Goal: Information Seeking & Learning: Learn about a topic

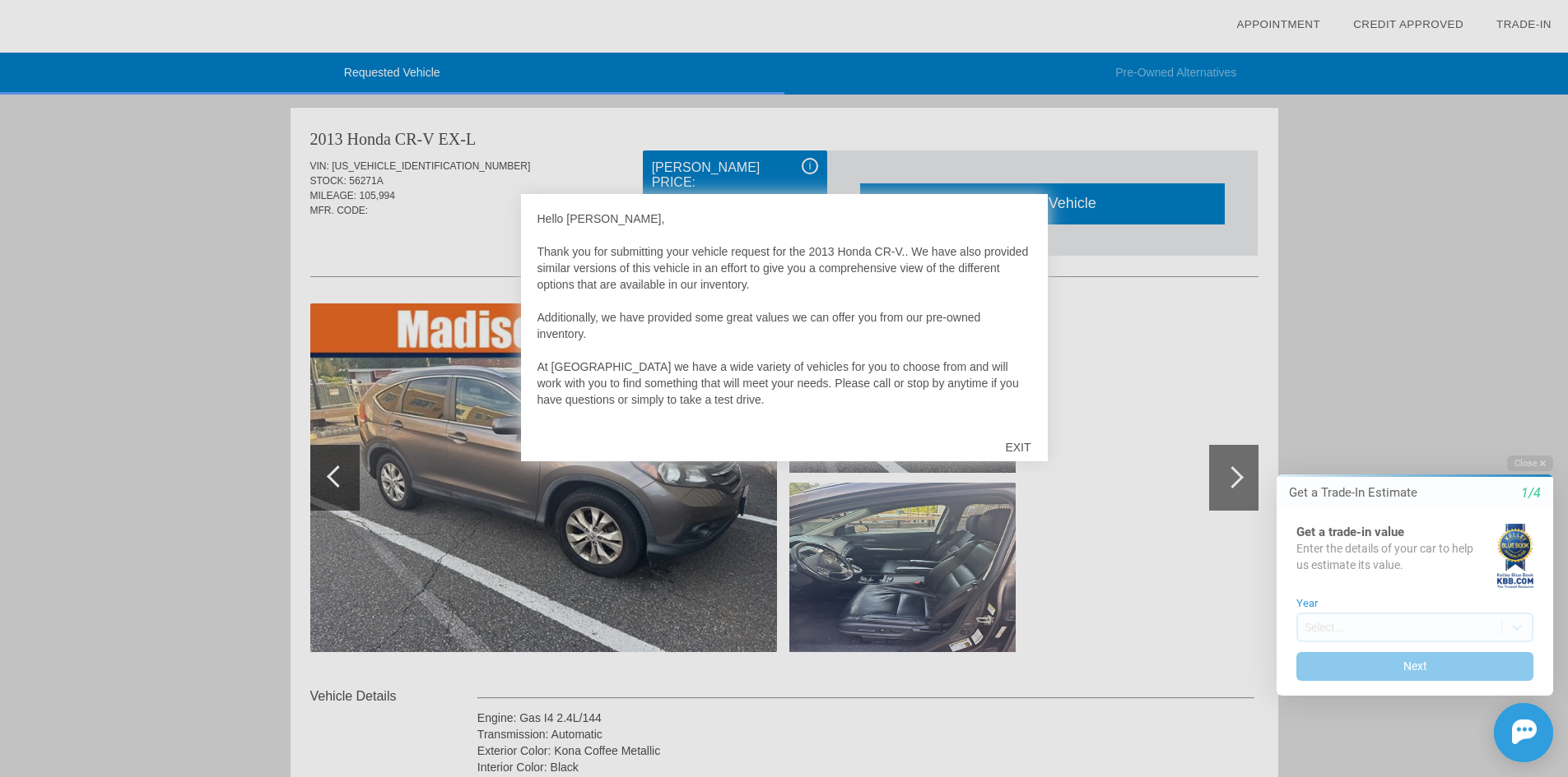
click at [1026, 448] on div "EXIT" at bounding box center [1017, 447] width 58 height 49
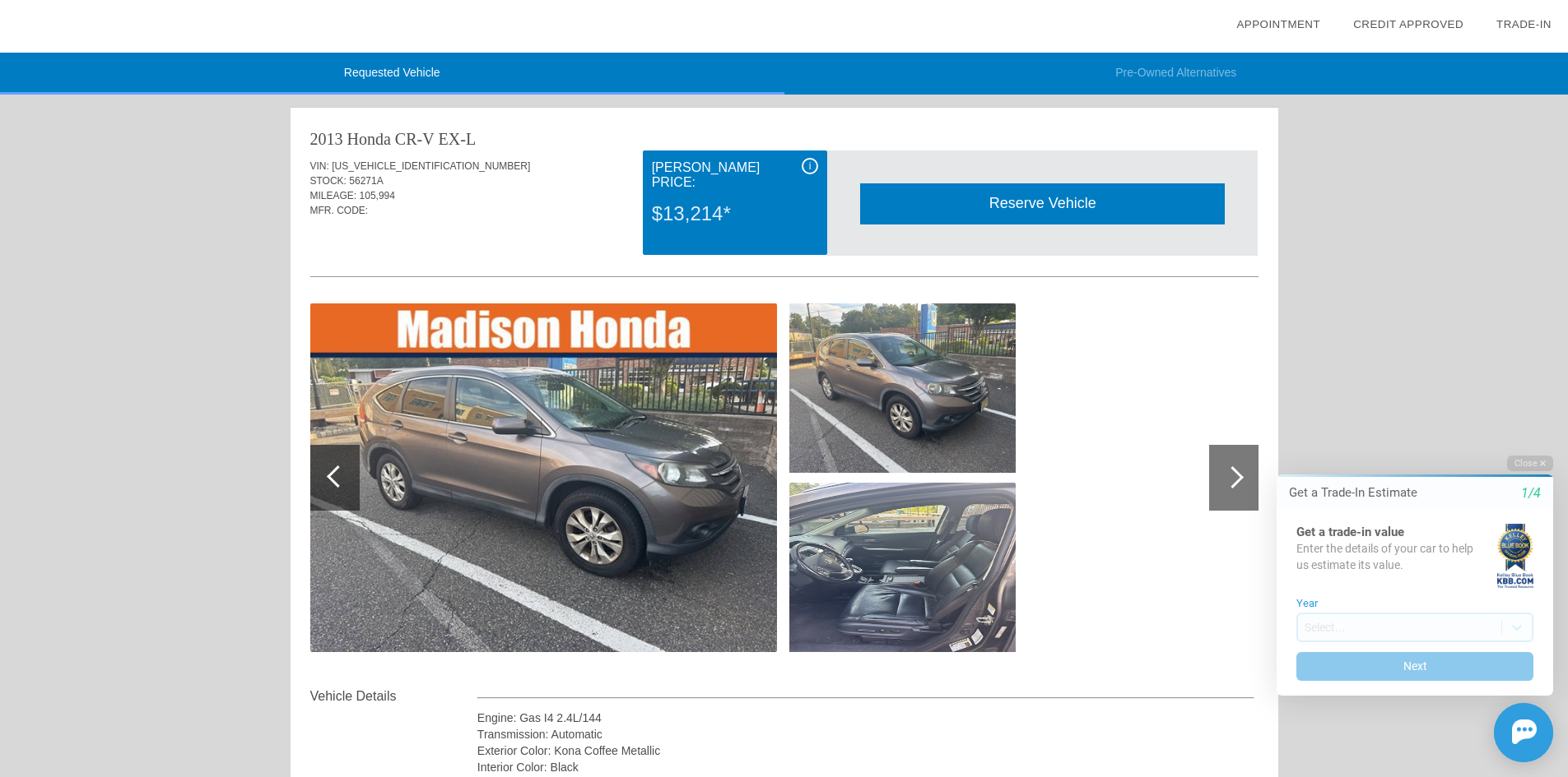
click at [698, 506] on img at bounding box center [543, 478] width 467 height 349
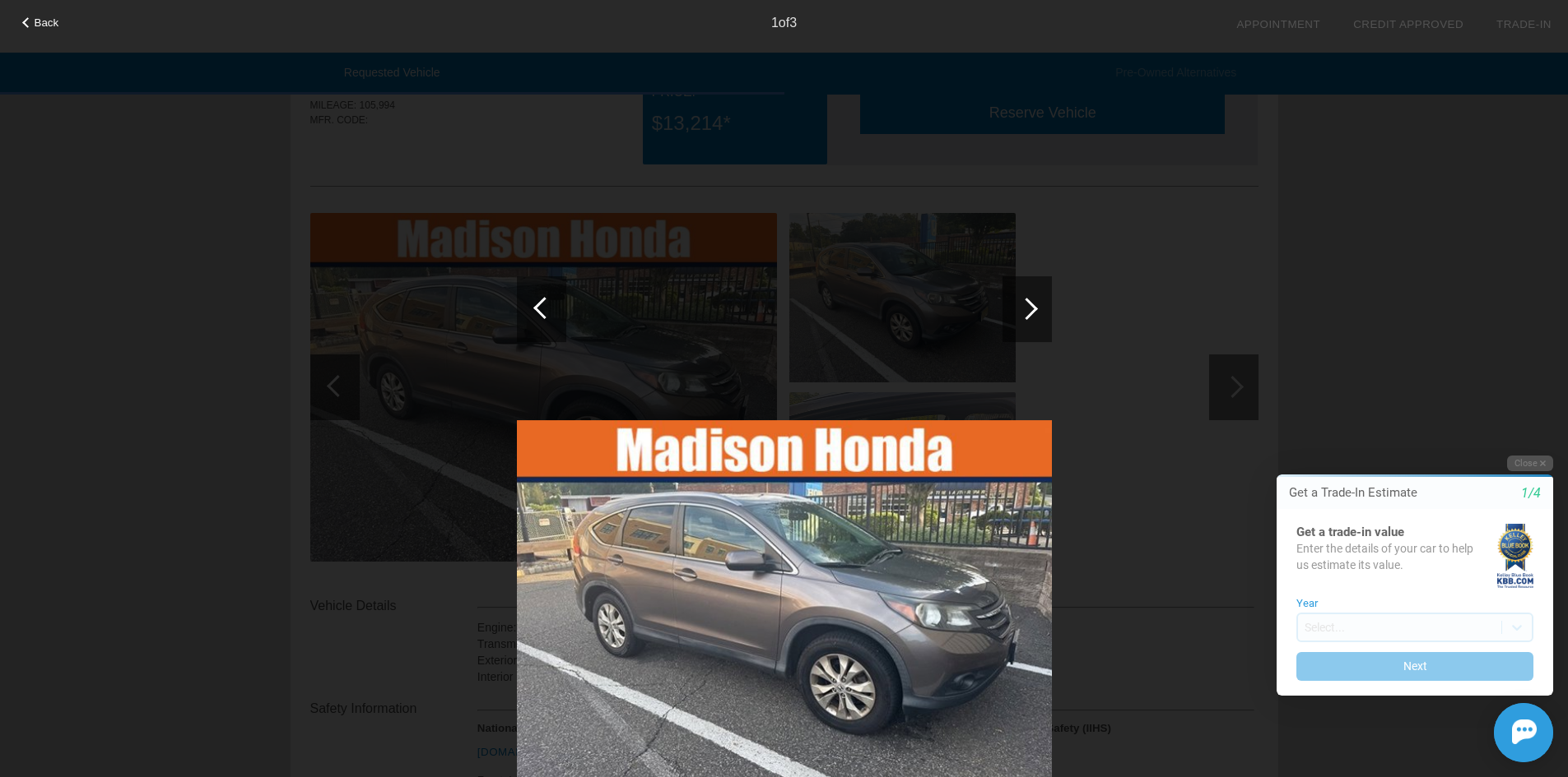
scroll to position [165, 0]
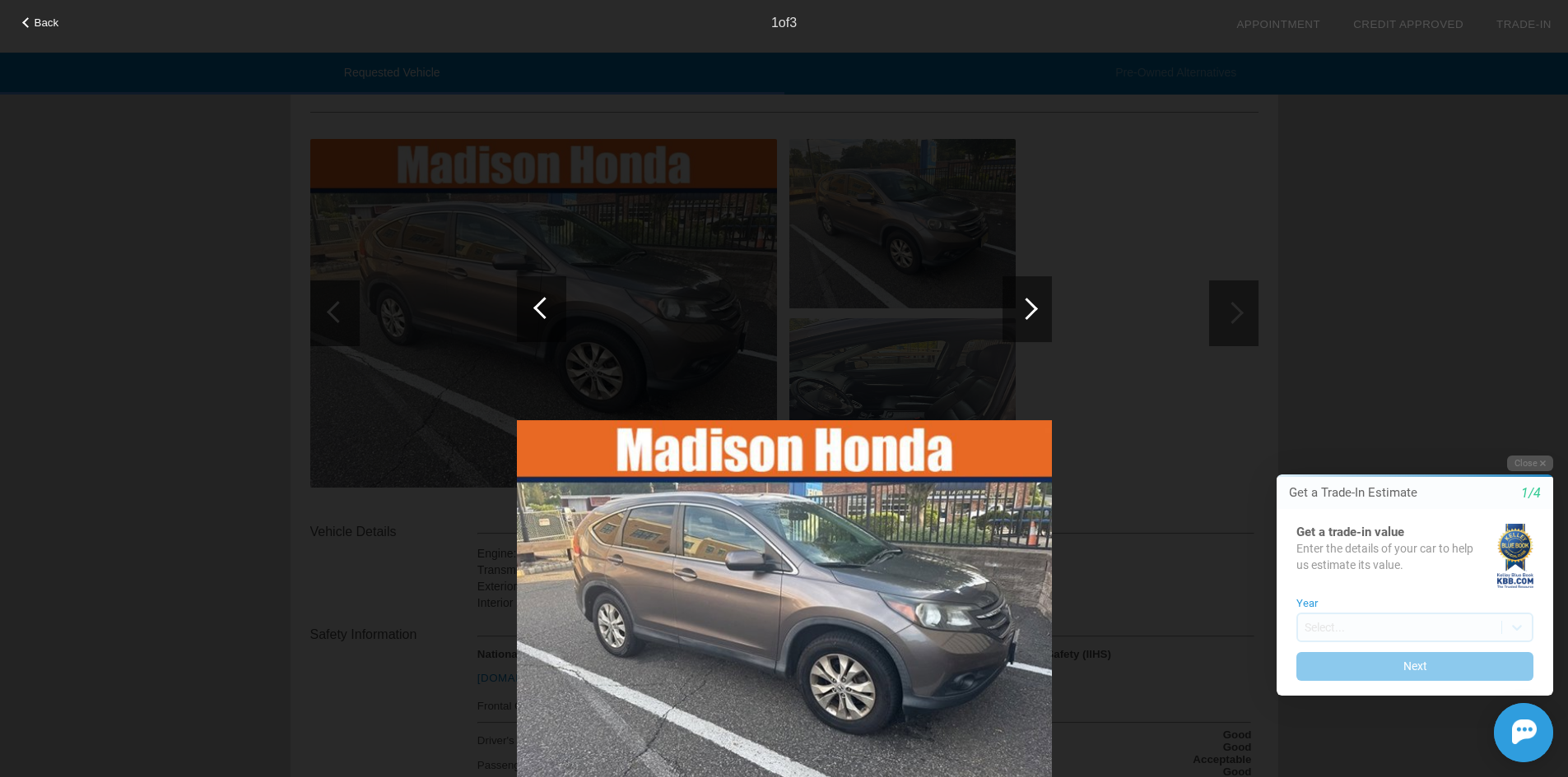
click at [999, 329] on div at bounding box center [784, 467] width 535 height 715
click at [1039, 319] on div at bounding box center [1026, 309] width 49 height 66
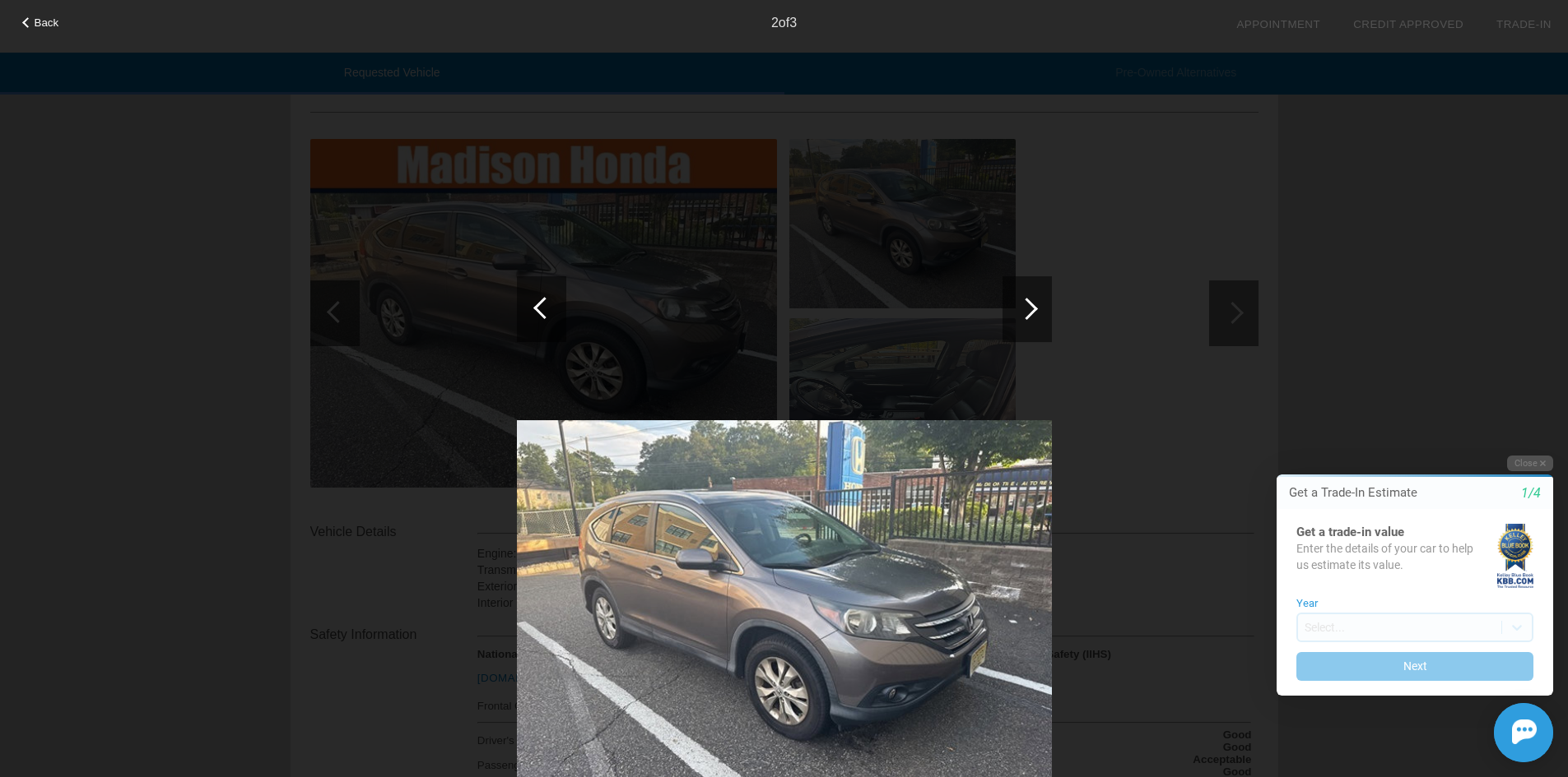
click at [1039, 319] on div at bounding box center [1026, 309] width 49 height 66
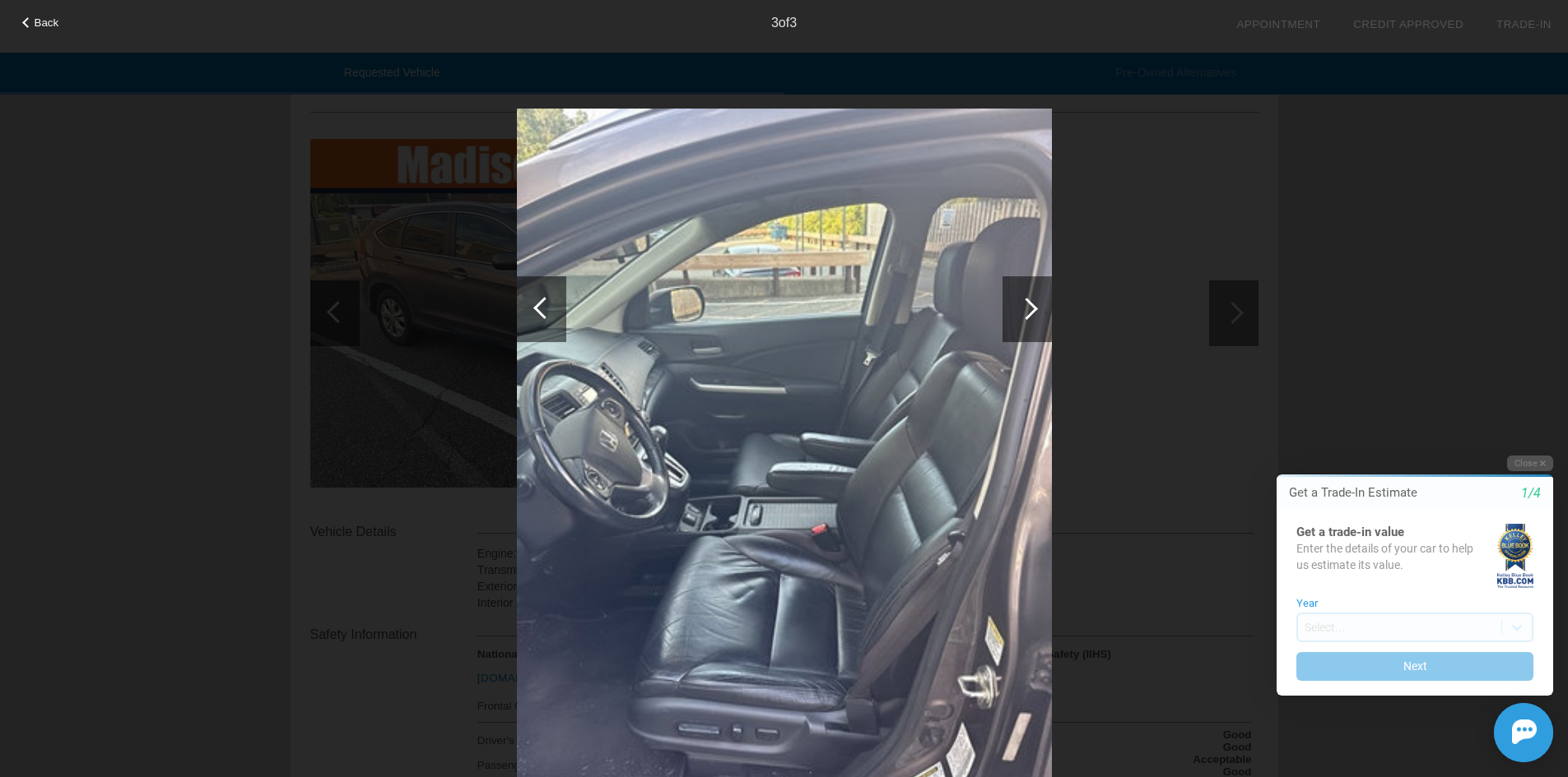
click at [221, 379] on div "Back 3 of 3" at bounding box center [784, 388] width 1568 height 777
click at [35, 22] on span "Back" at bounding box center [47, 22] width 25 height 12
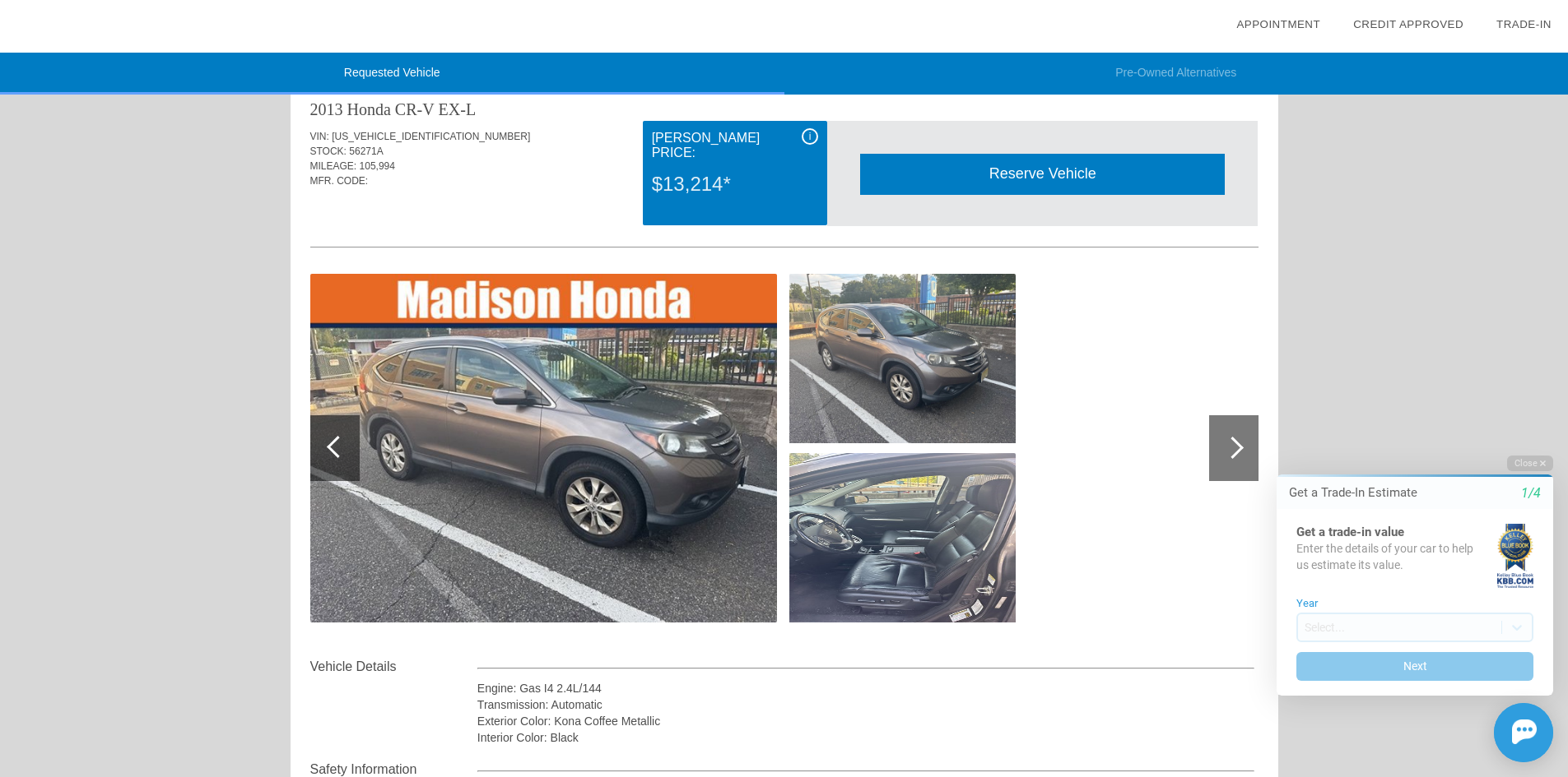
scroll to position [0, 0]
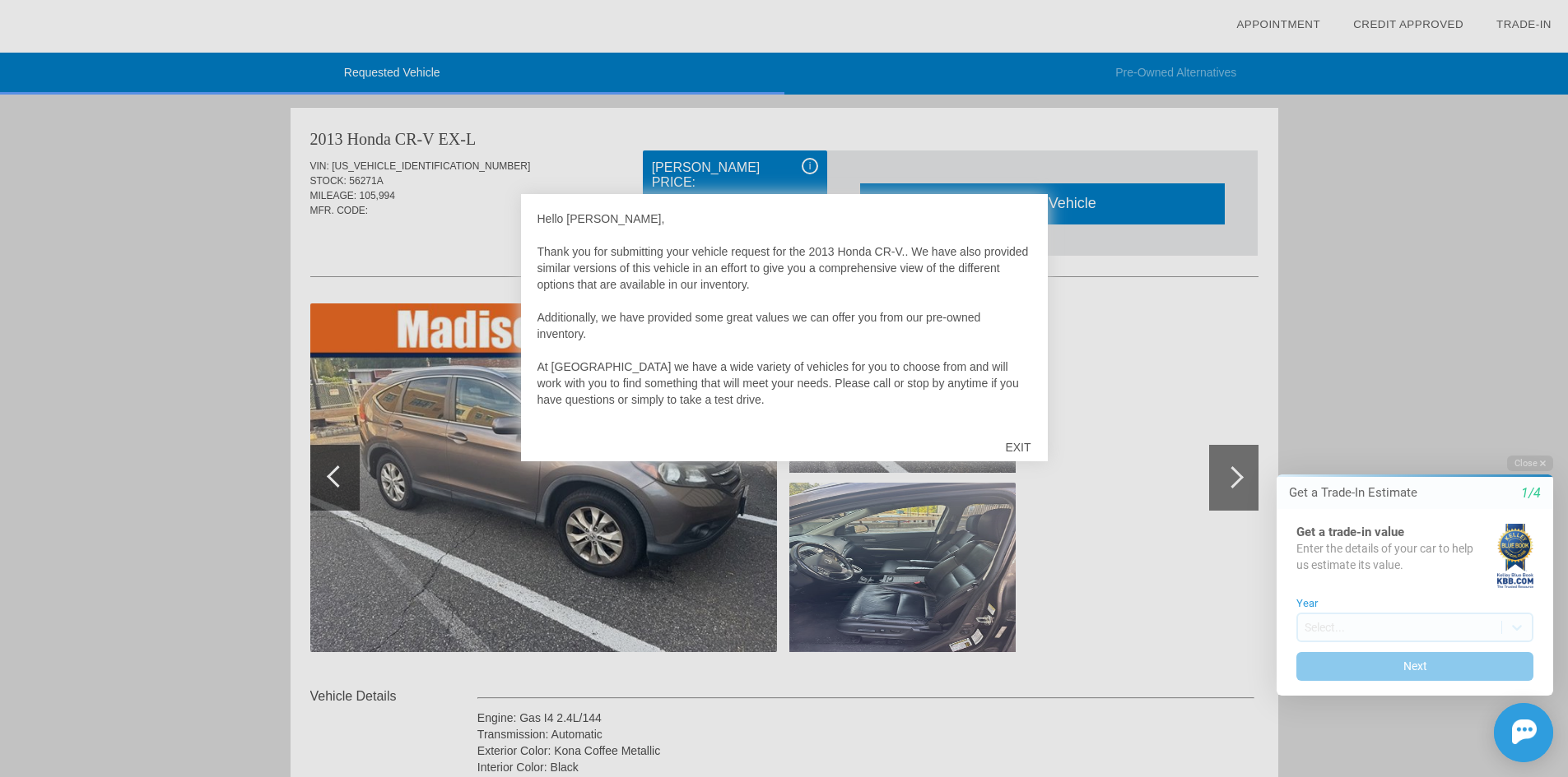
click at [1015, 446] on div "EXIT" at bounding box center [1017, 447] width 58 height 49
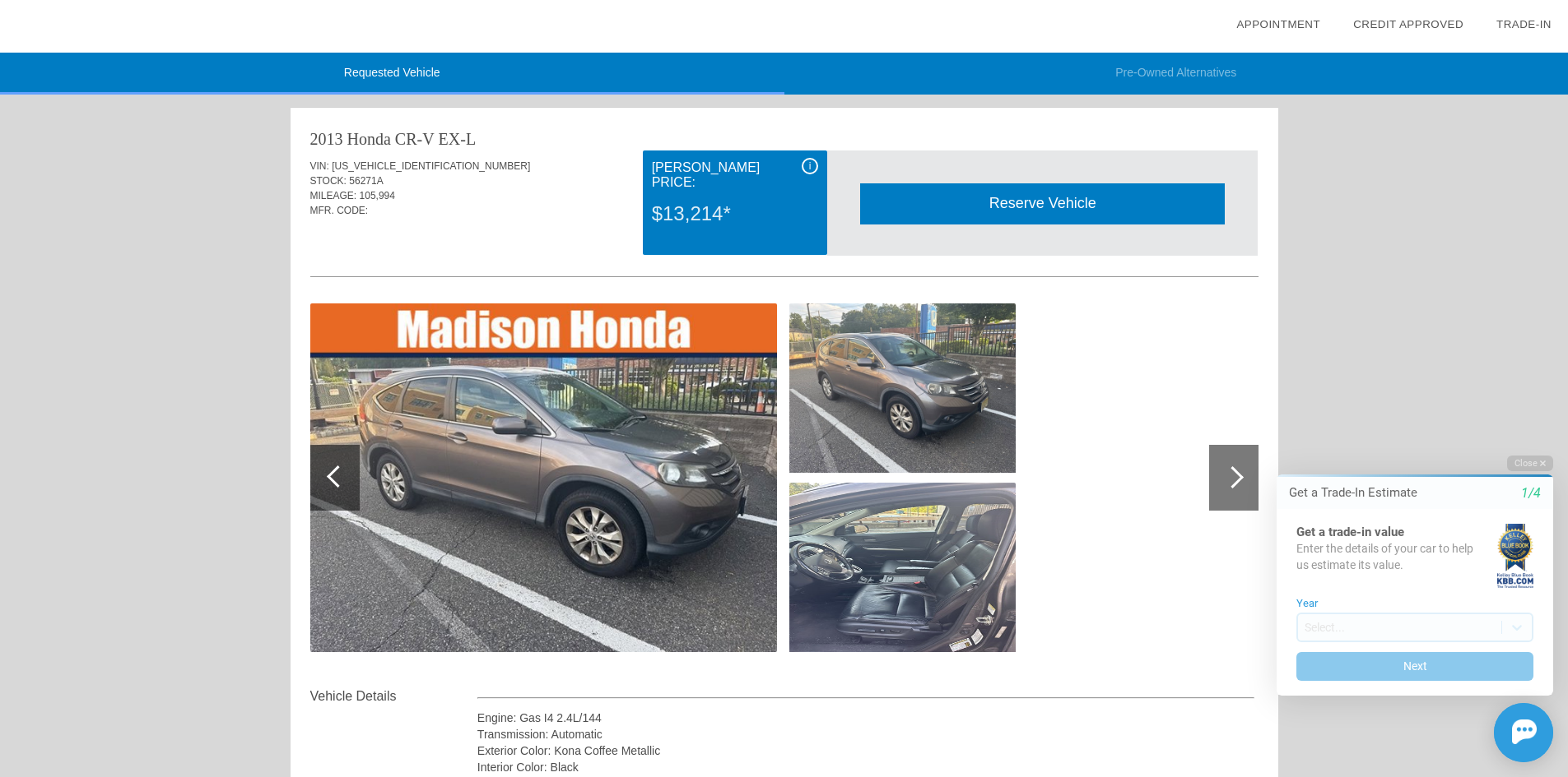
click at [642, 554] on img at bounding box center [543, 478] width 467 height 349
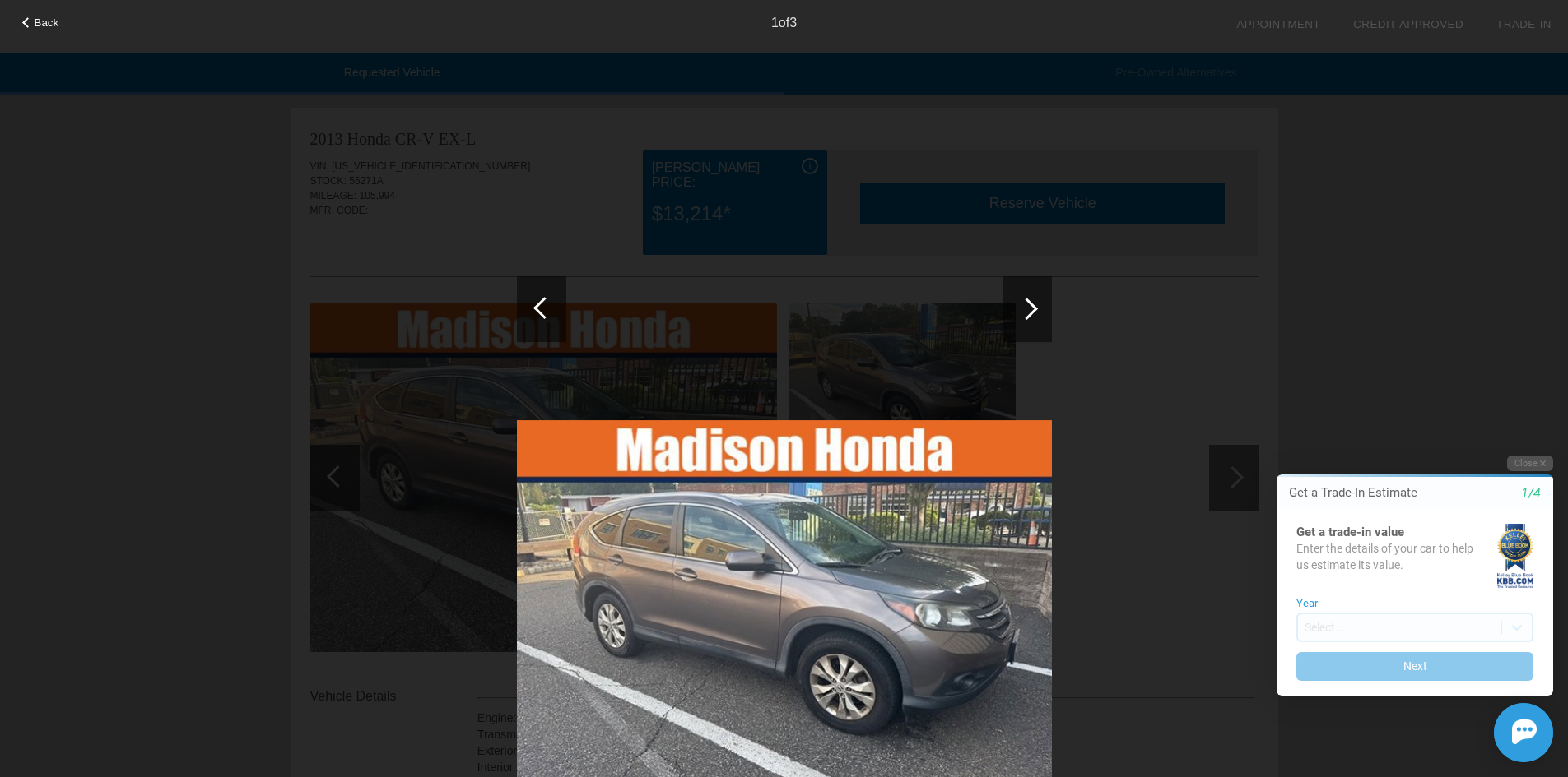
click at [1029, 304] on div at bounding box center [1026, 309] width 22 height 22
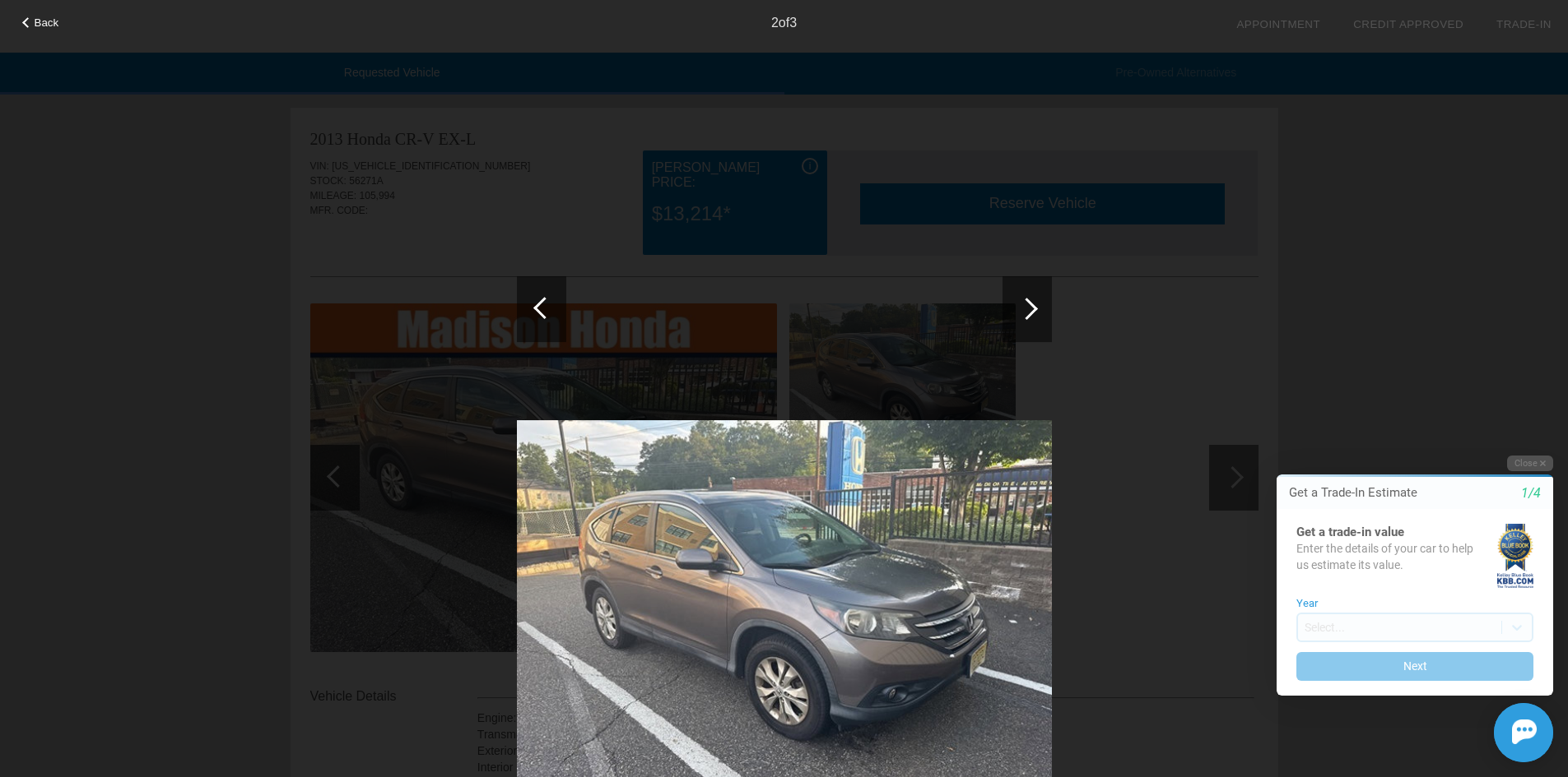
click at [1029, 304] on div at bounding box center [1026, 309] width 22 height 22
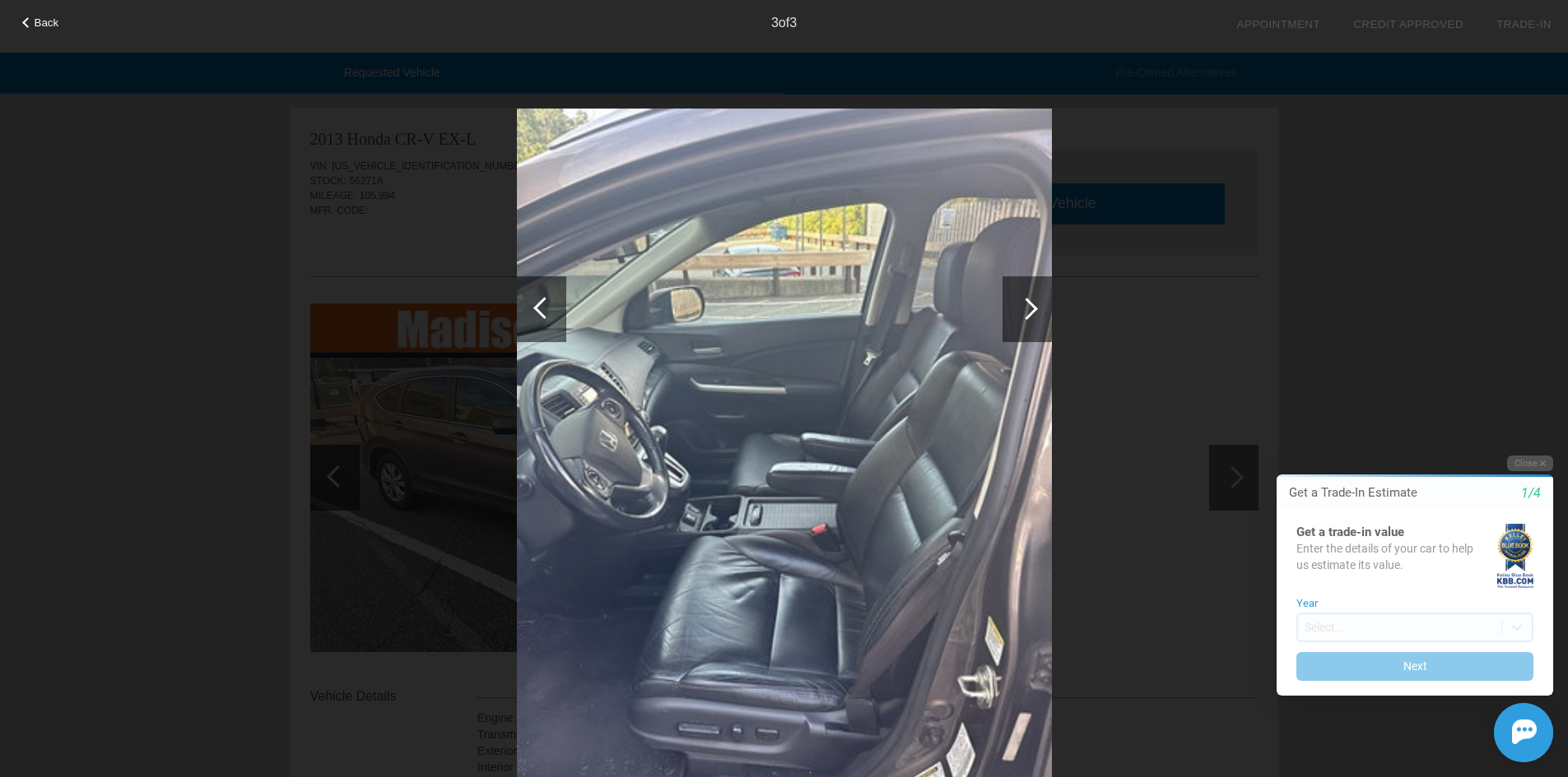
click at [141, 319] on div "Back 3 of 3" at bounding box center [784, 388] width 1568 height 777
drag, startPoint x: 169, startPoint y: 304, endPoint x: 51, endPoint y: 156, distance: 189.3
click at [146, 256] on div "Back 3 of 3" at bounding box center [784, 388] width 1568 height 777
click at [23, 23] on div at bounding box center [27, 22] width 11 height 11
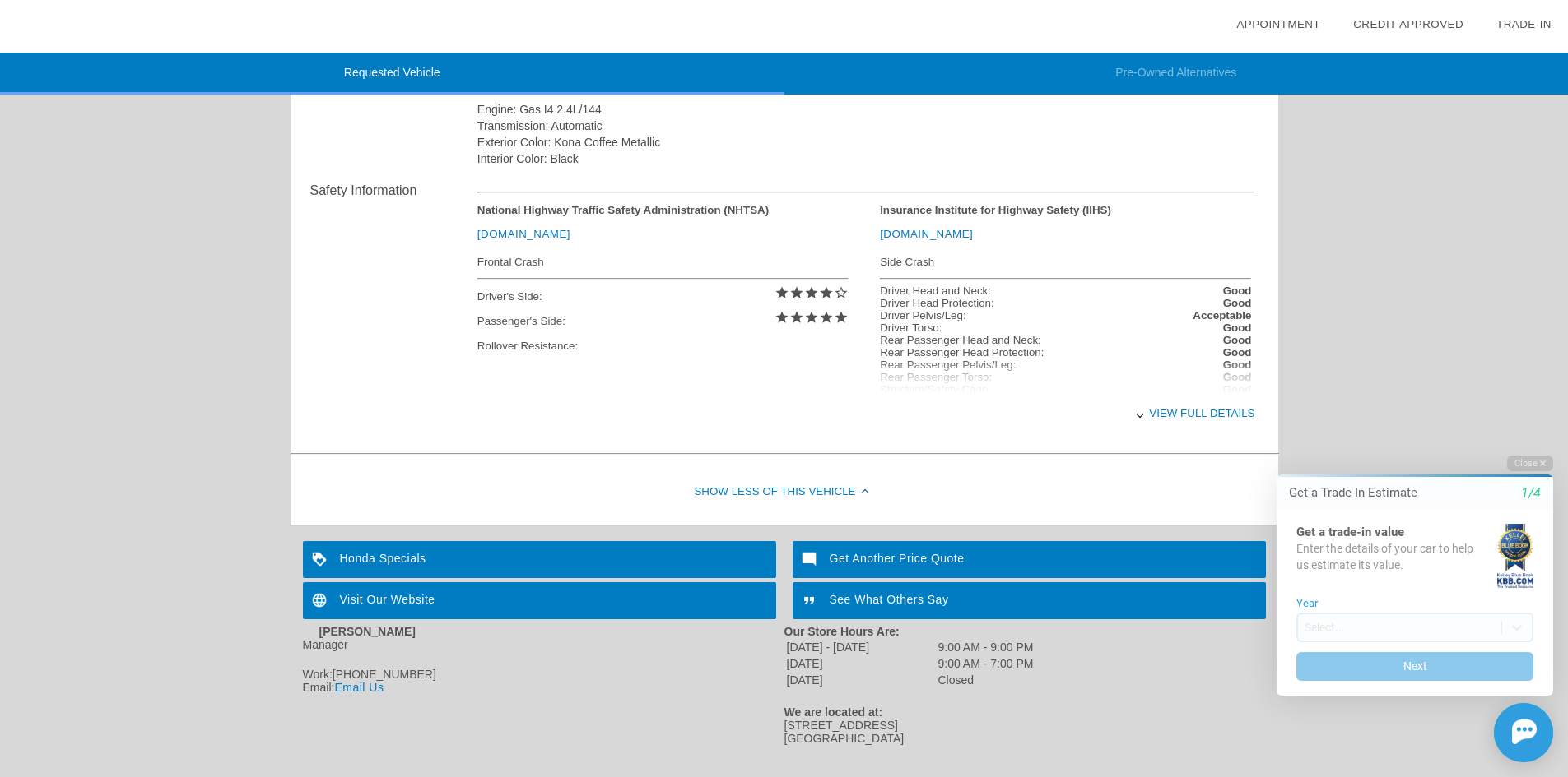
scroll to position [626, 0]
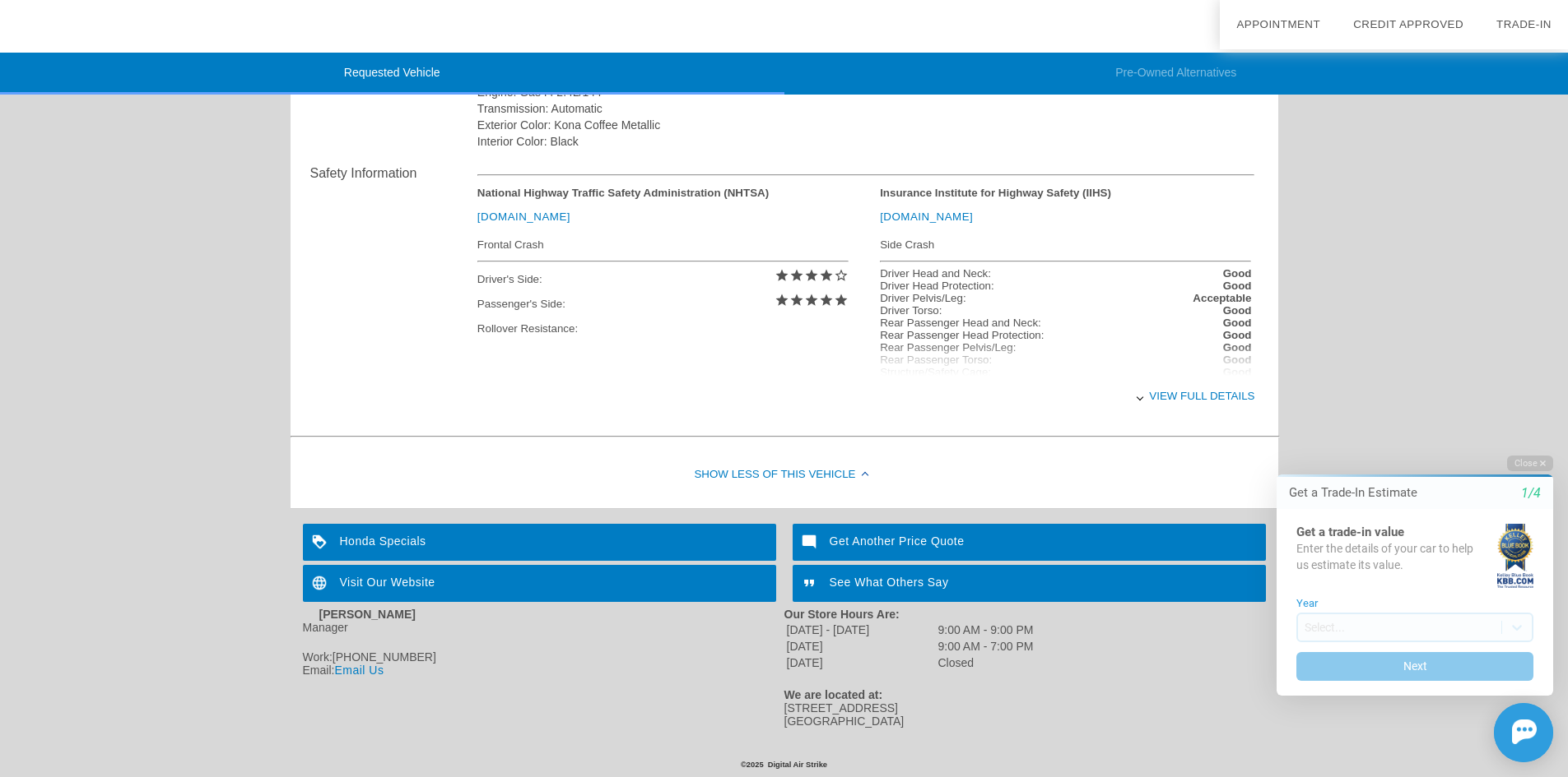
click at [1169, 398] on div "View full details" at bounding box center [866, 396] width 777 height 40
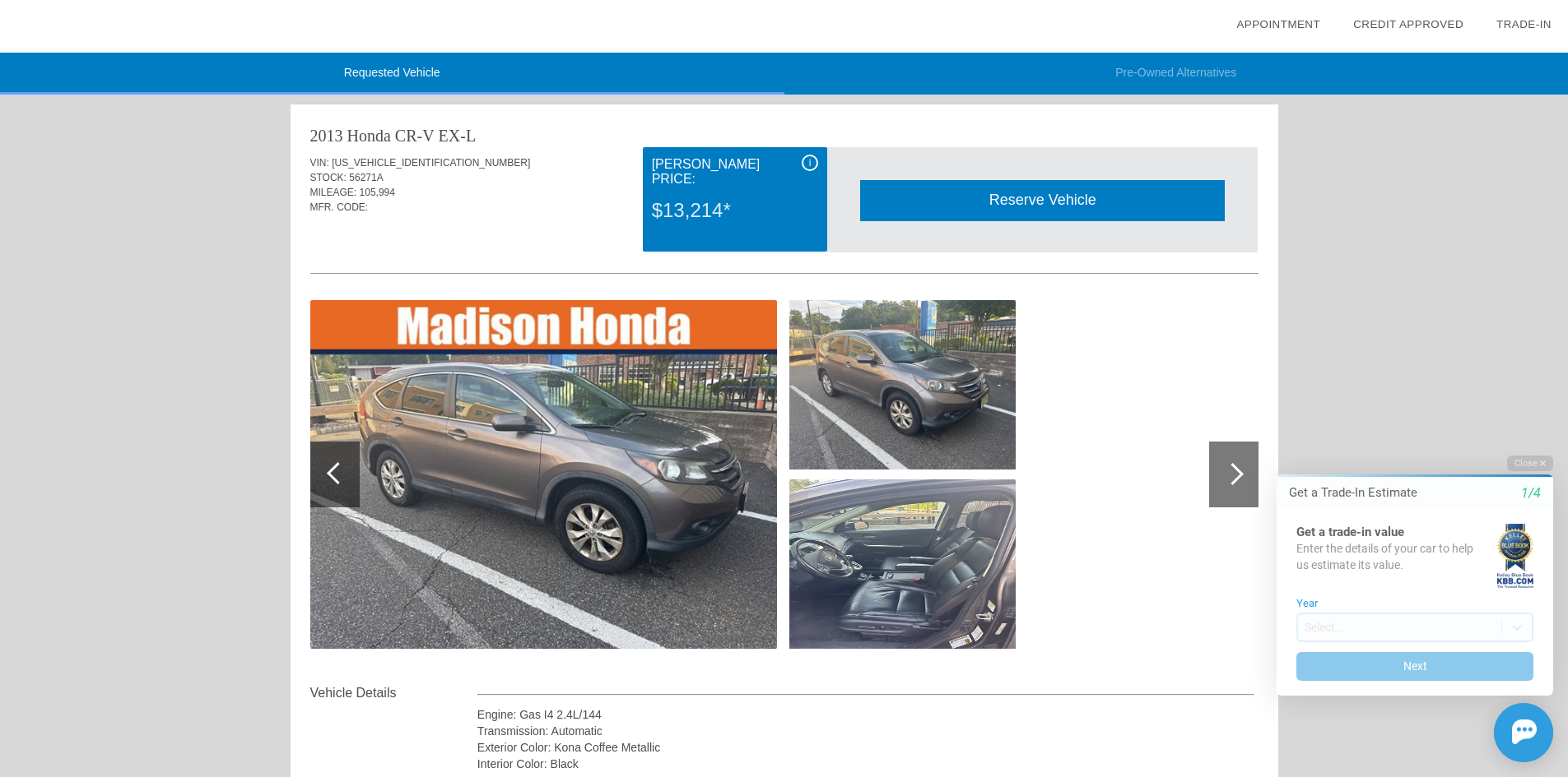
scroll to position [0, 0]
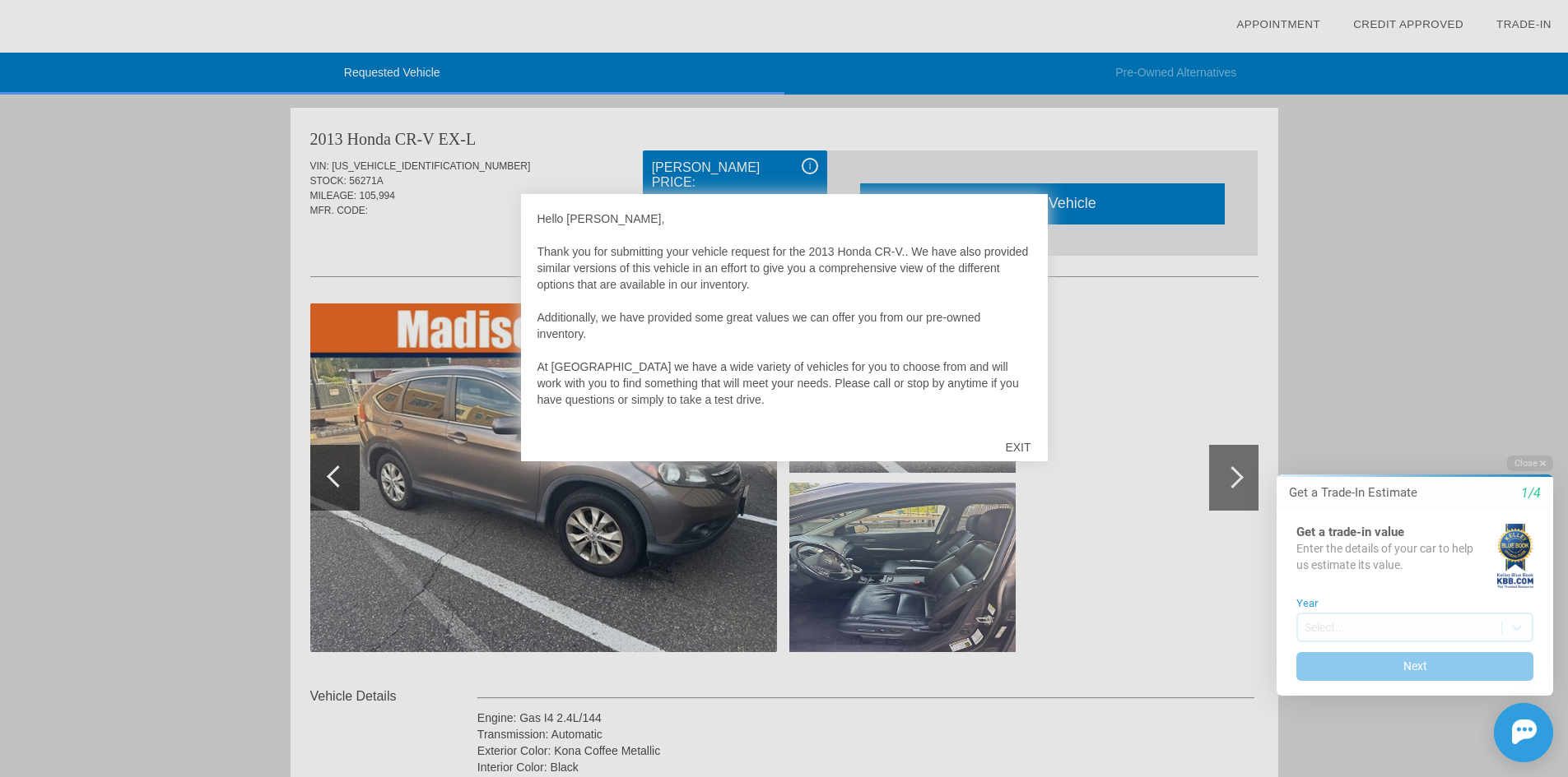
click at [1019, 451] on div "EXIT" at bounding box center [1017, 447] width 58 height 49
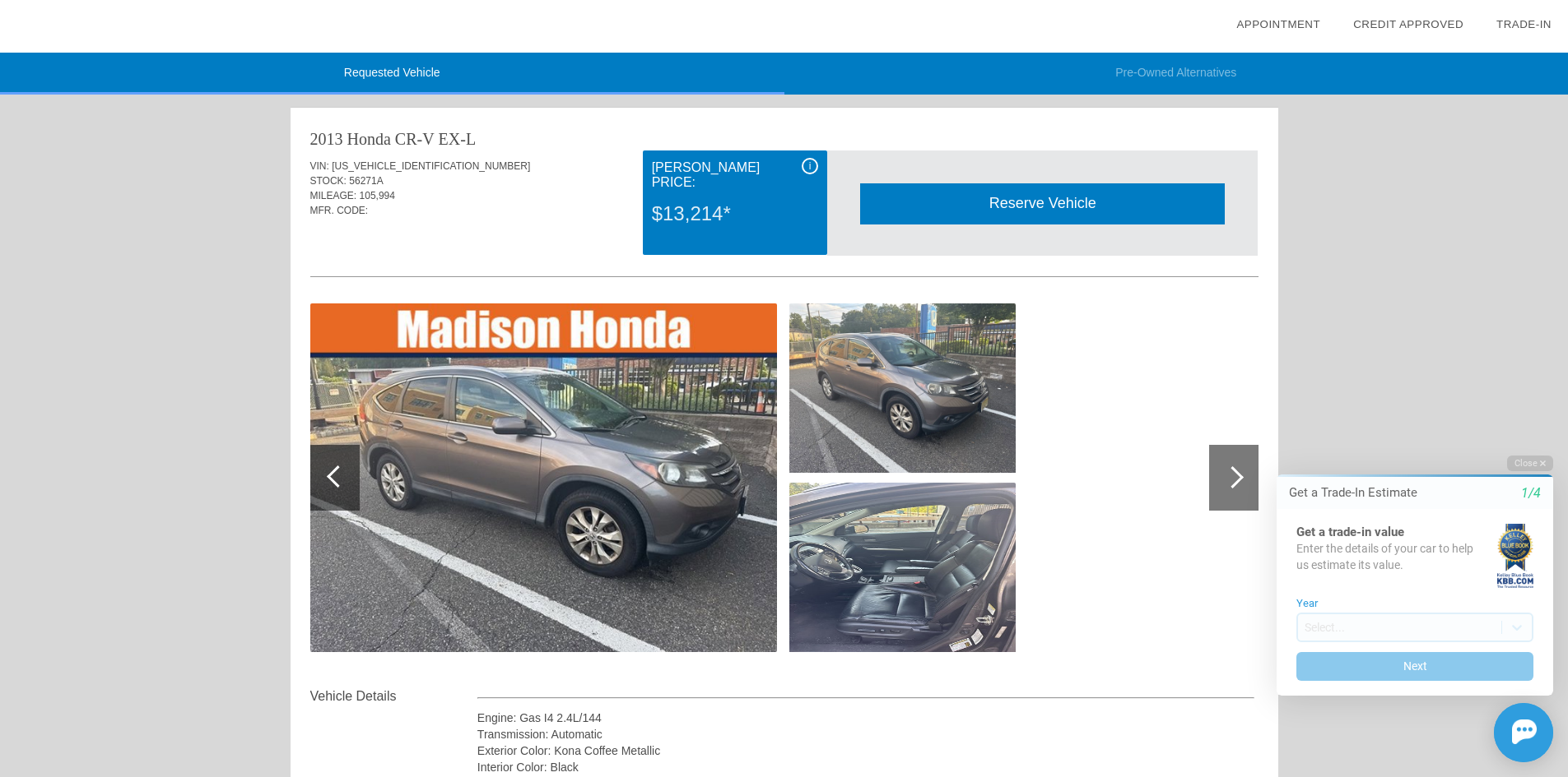
click at [1252, 441] on html "Welcome! Get a Trade-In Estimate 1/4 Get a trade-in value Enter the details of …" at bounding box center [1405, 441] width 326 height 0
click at [1230, 475] on div at bounding box center [1232, 478] width 22 height 22
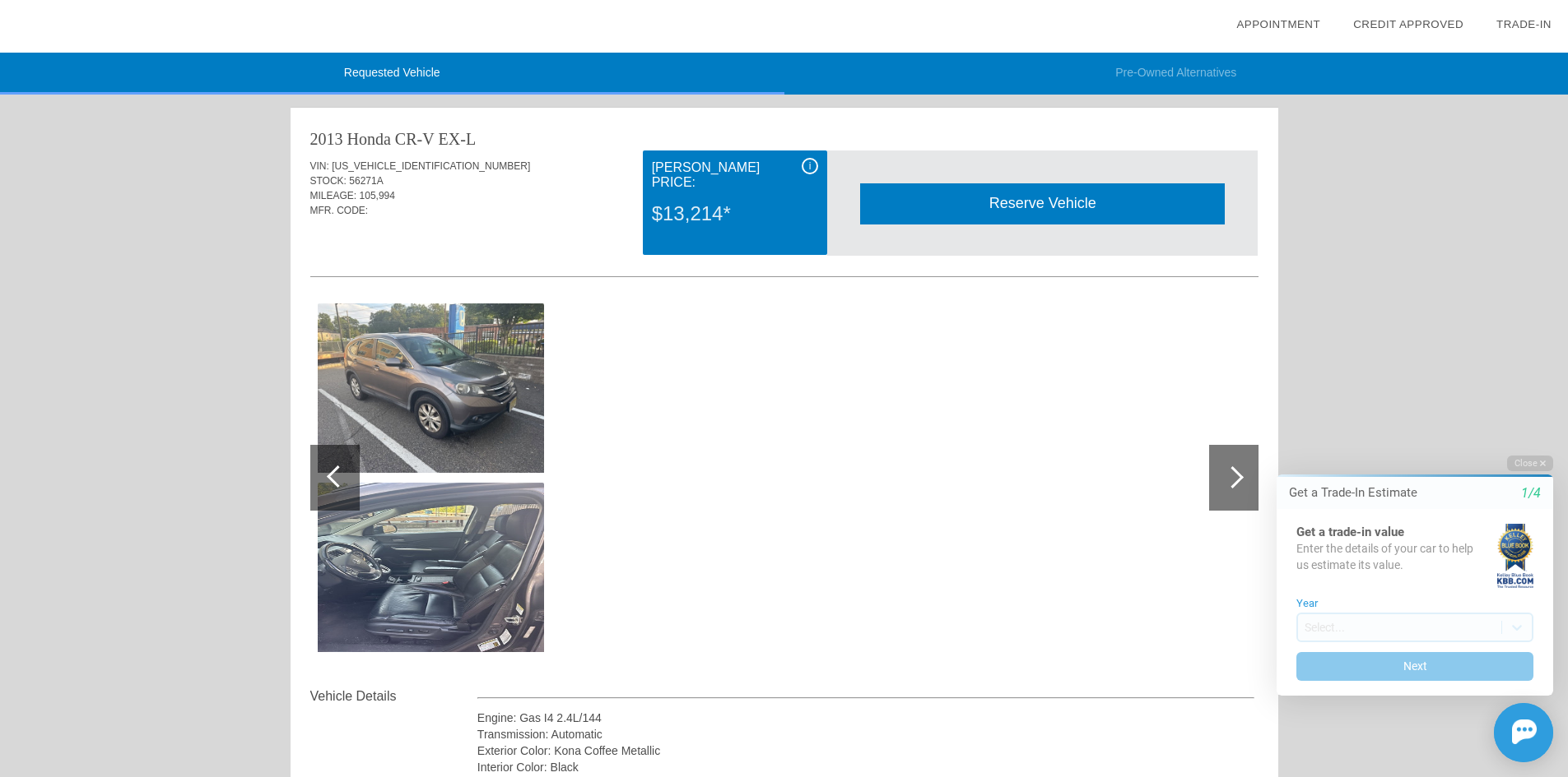
click at [1227, 485] on div at bounding box center [1233, 478] width 49 height 66
click at [812, 161] on div "i" at bounding box center [810, 166] width 17 height 17
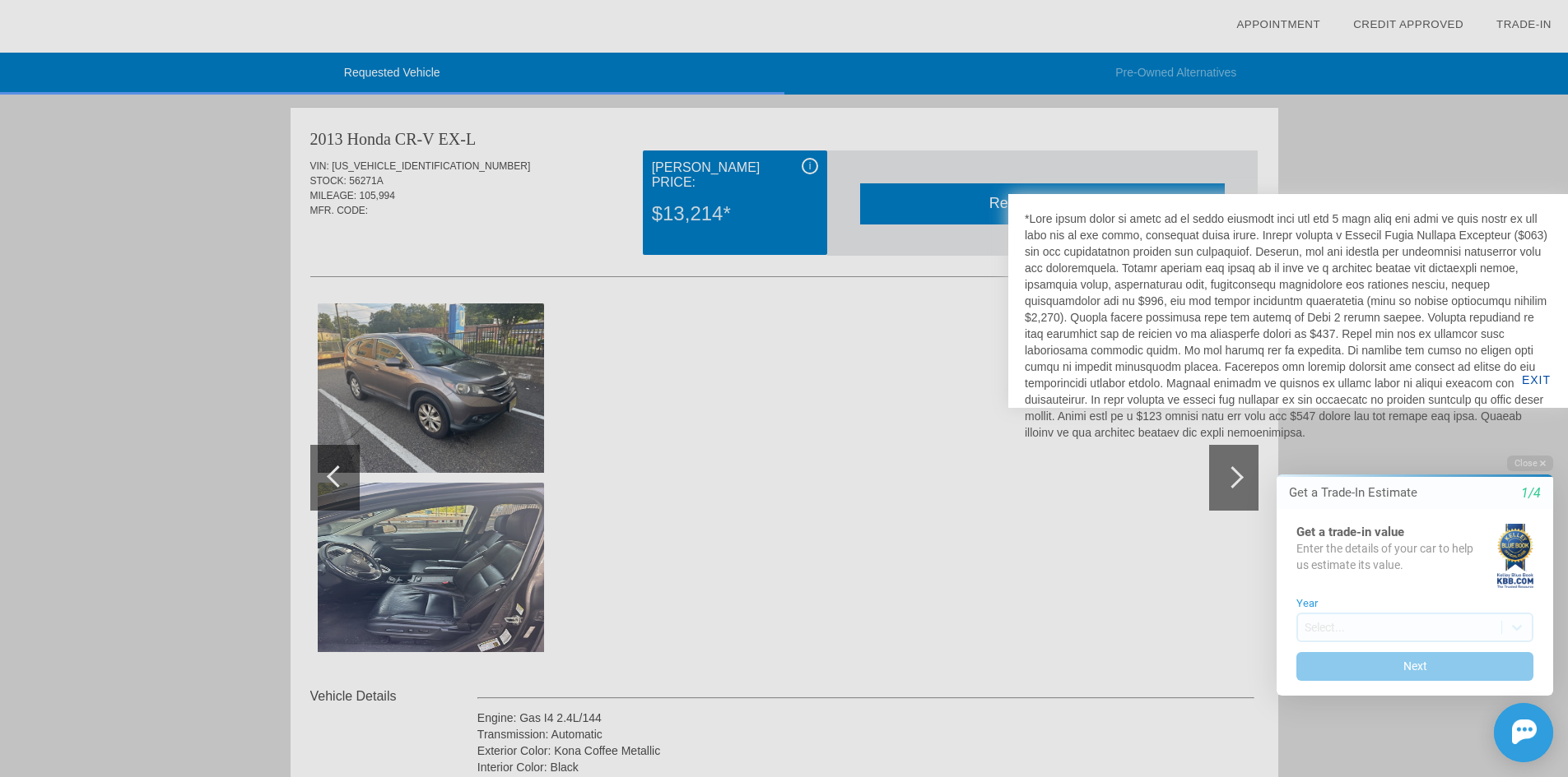
click at [817, 362] on div at bounding box center [784, 388] width 1568 height 777
click at [205, 245] on div at bounding box center [784, 388] width 1568 height 777
click at [991, 468] on div at bounding box center [784, 388] width 1568 height 777
click at [1431, 157] on div at bounding box center [784, 388] width 1568 height 777
click at [805, 167] on div at bounding box center [784, 388] width 1568 height 777
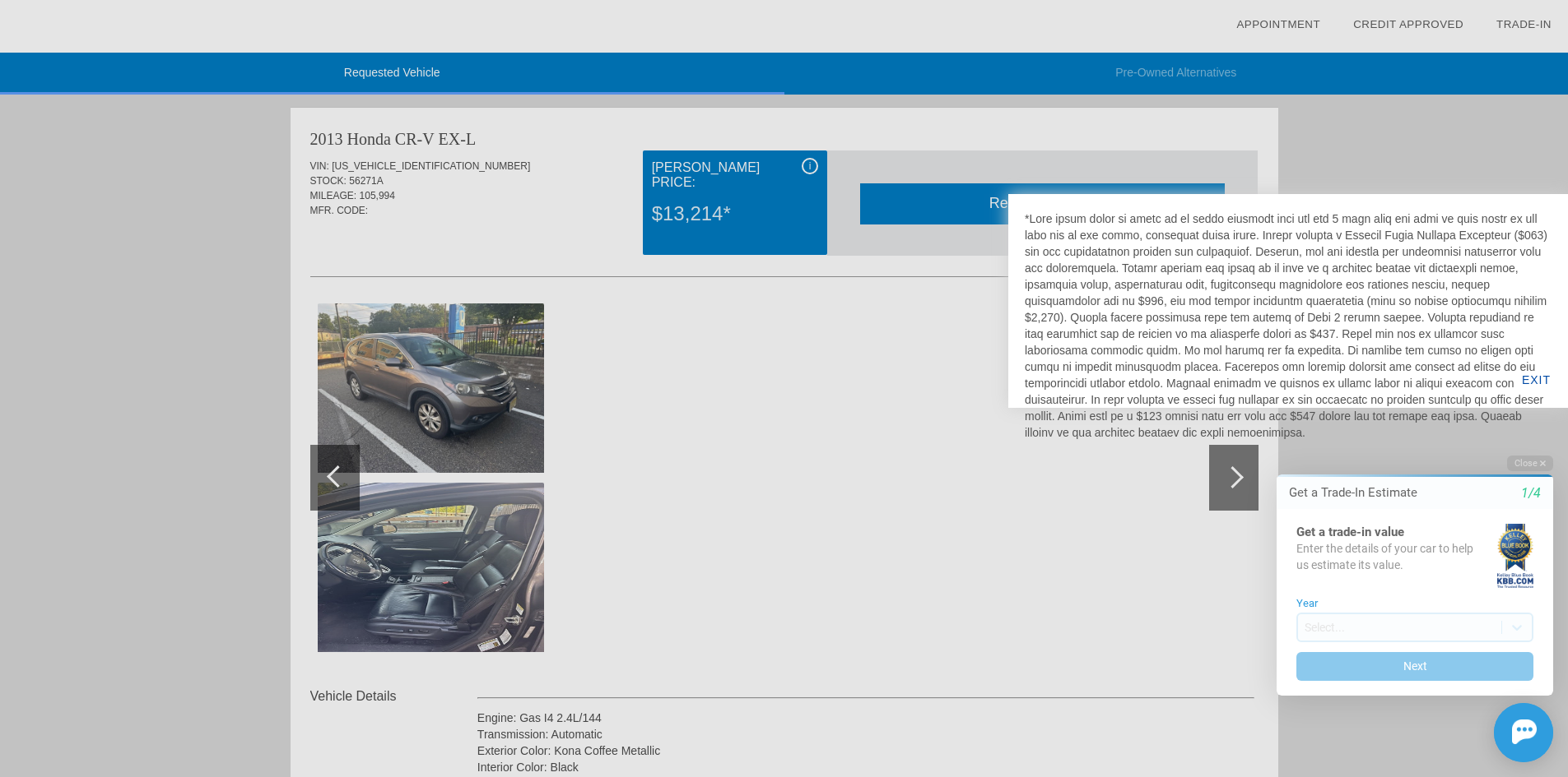
drag, startPoint x: 816, startPoint y: 167, endPoint x: 823, endPoint y: 127, distance: 40.6
click at [816, 164] on div at bounding box center [784, 388] width 1568 height 777
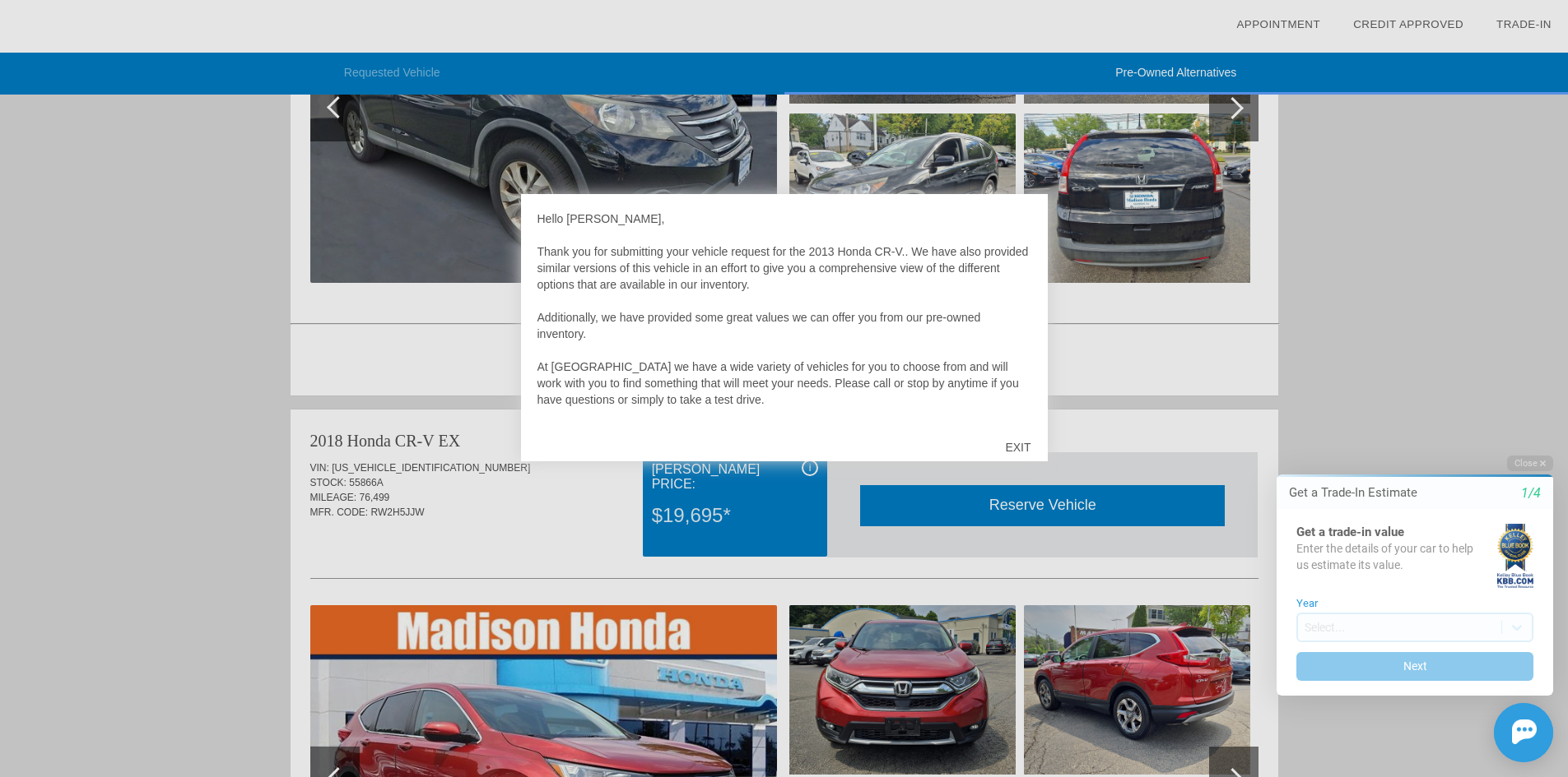
scroll to position [416, 0]
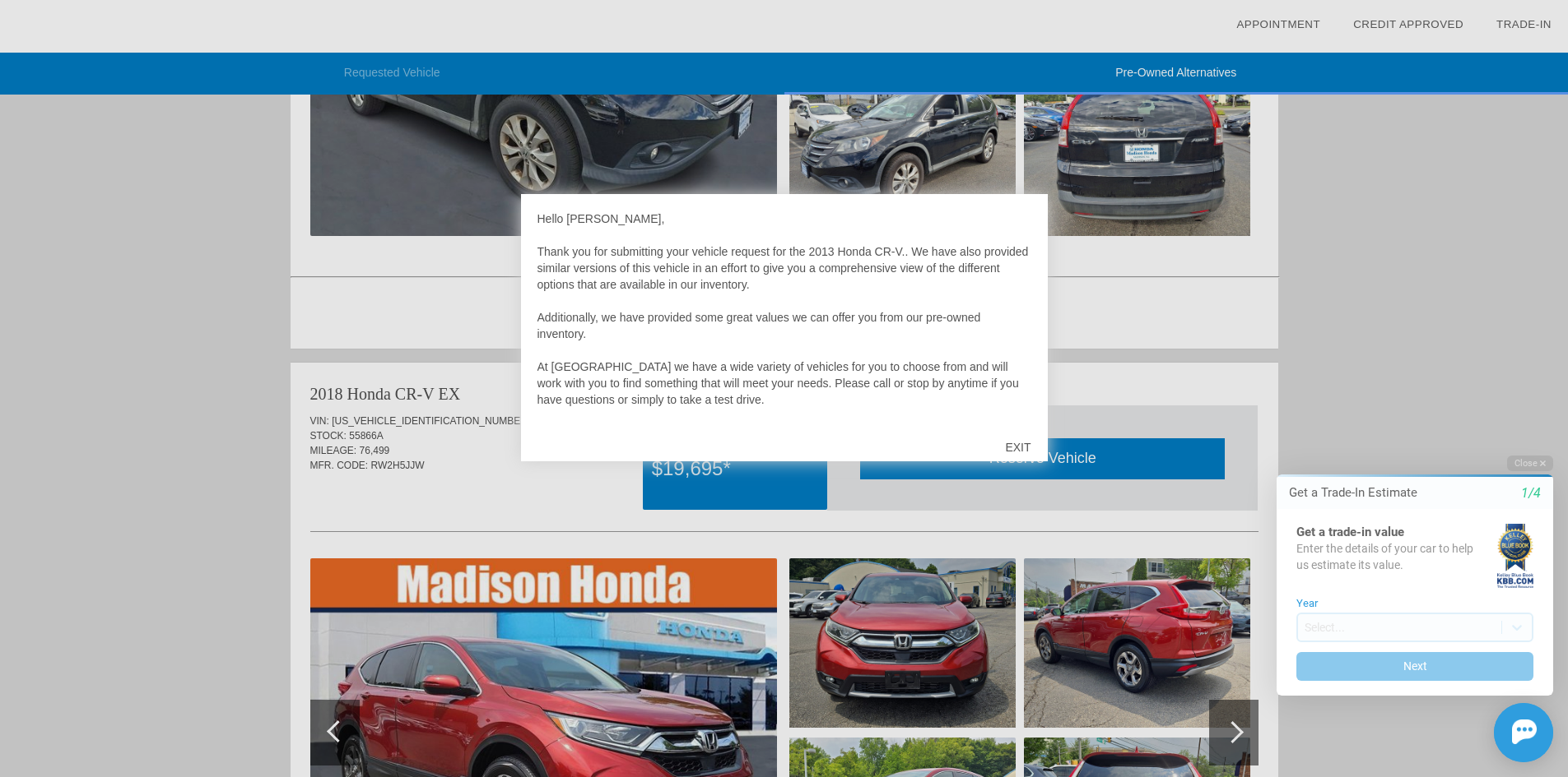
click at [1011, 446] on div "EXIT" at bounding box center [1017, 447] width 58 height 49
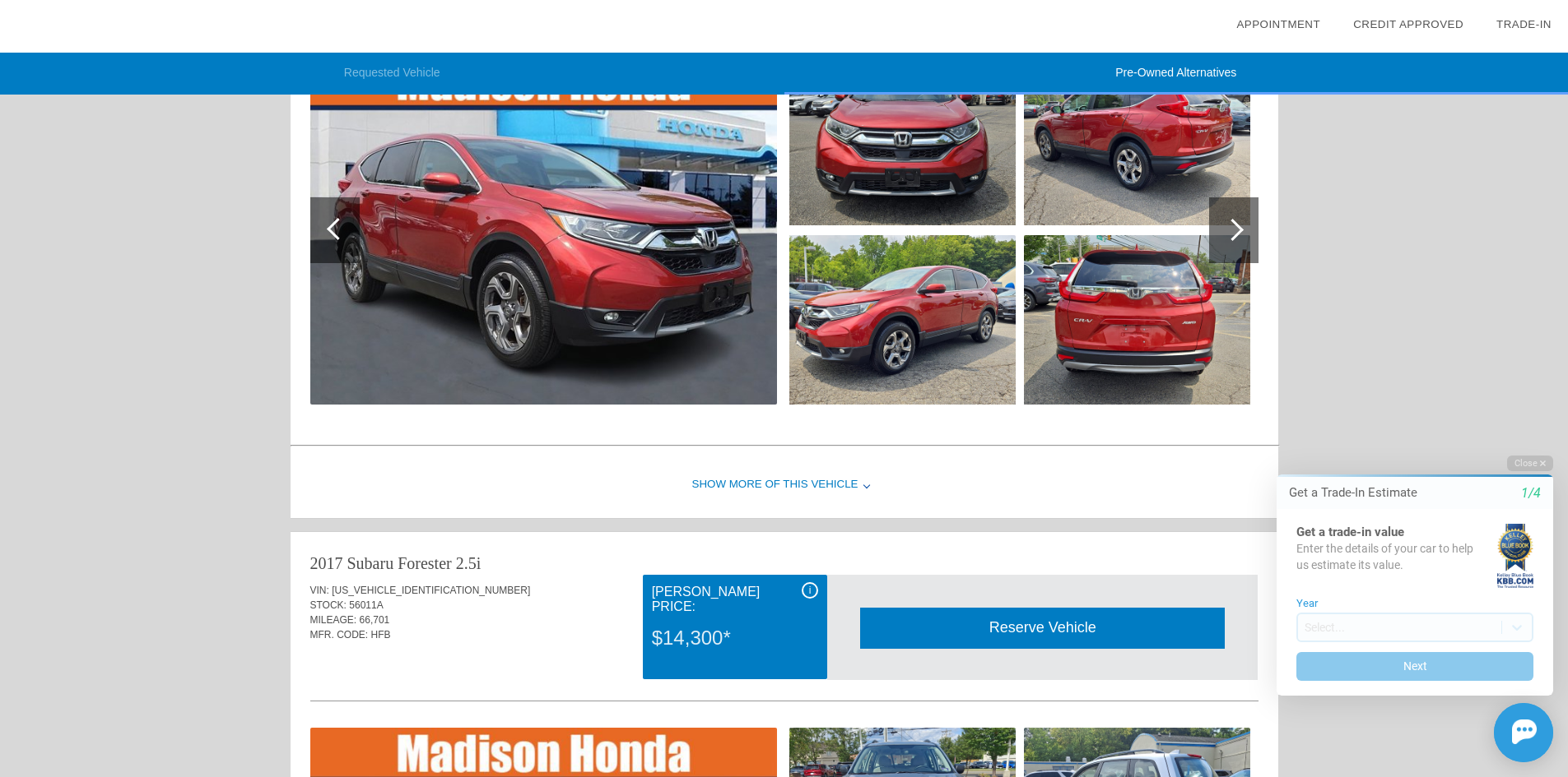
scroll to position [942, 0]
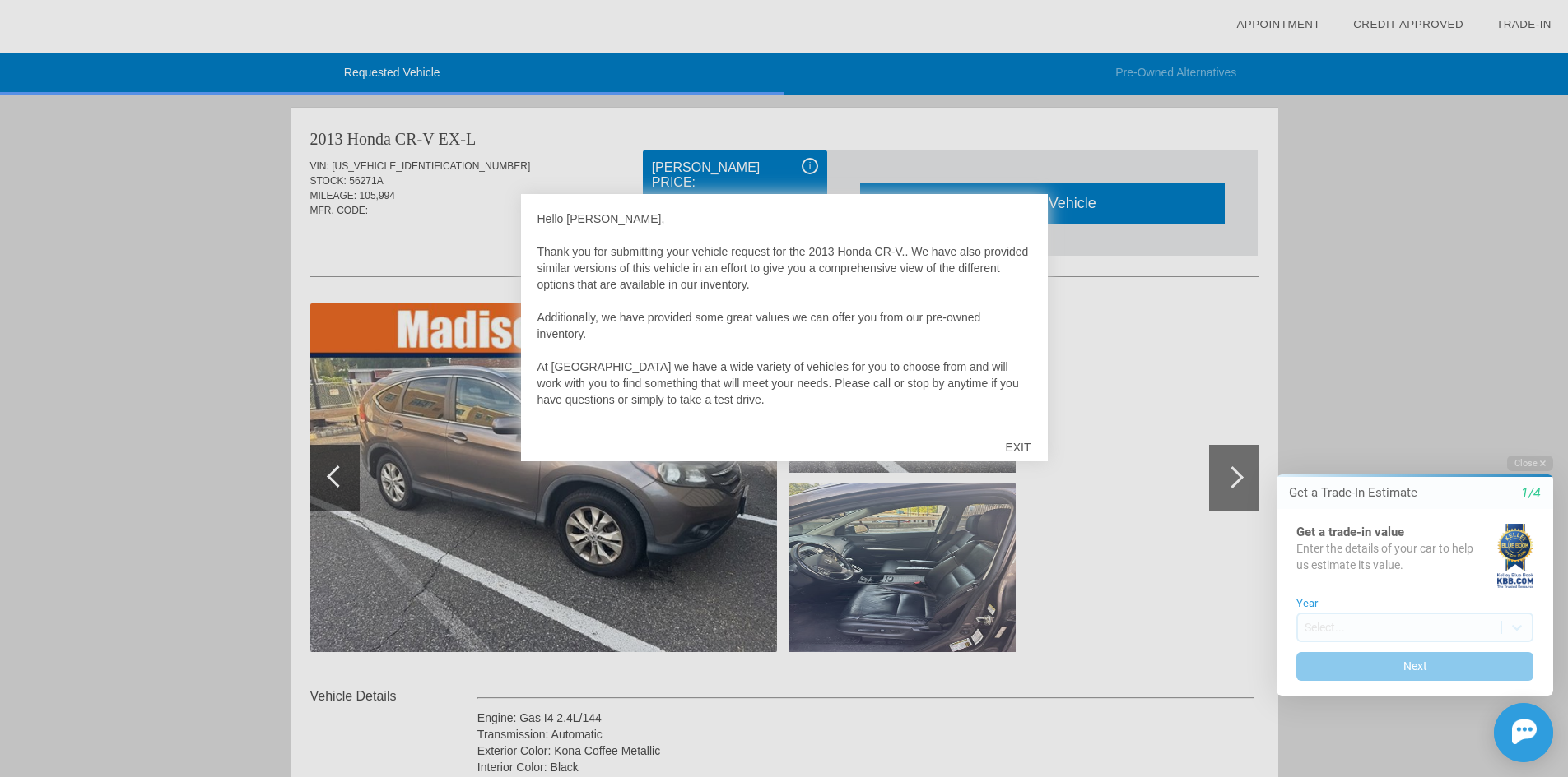
click at [1007, 450] on div "EXIT" at bounding box center [1017, 447] width 58 height 49
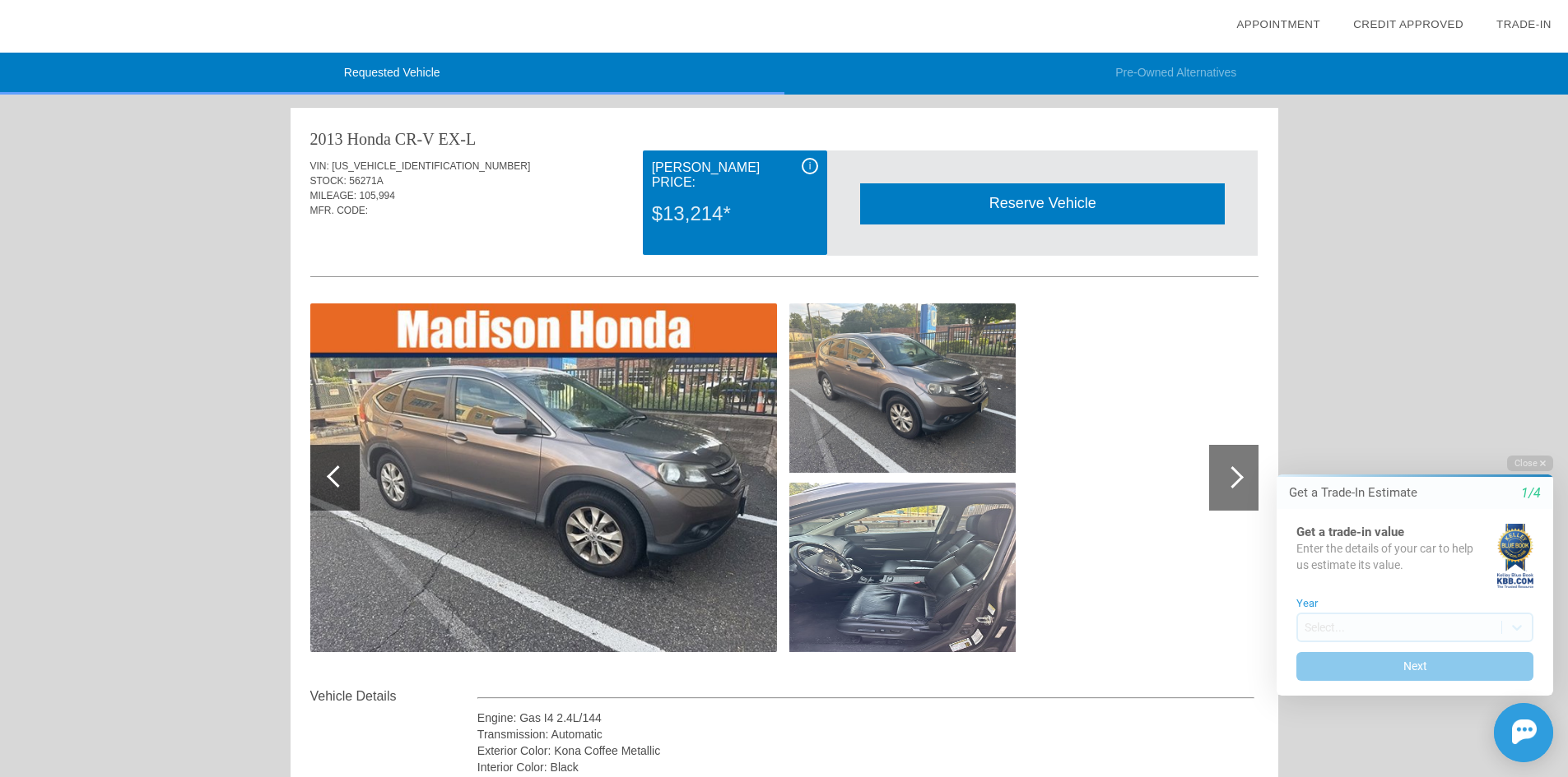
click at [811, 167] on div "i" at bounding box center [810, 166] width 17 height 17
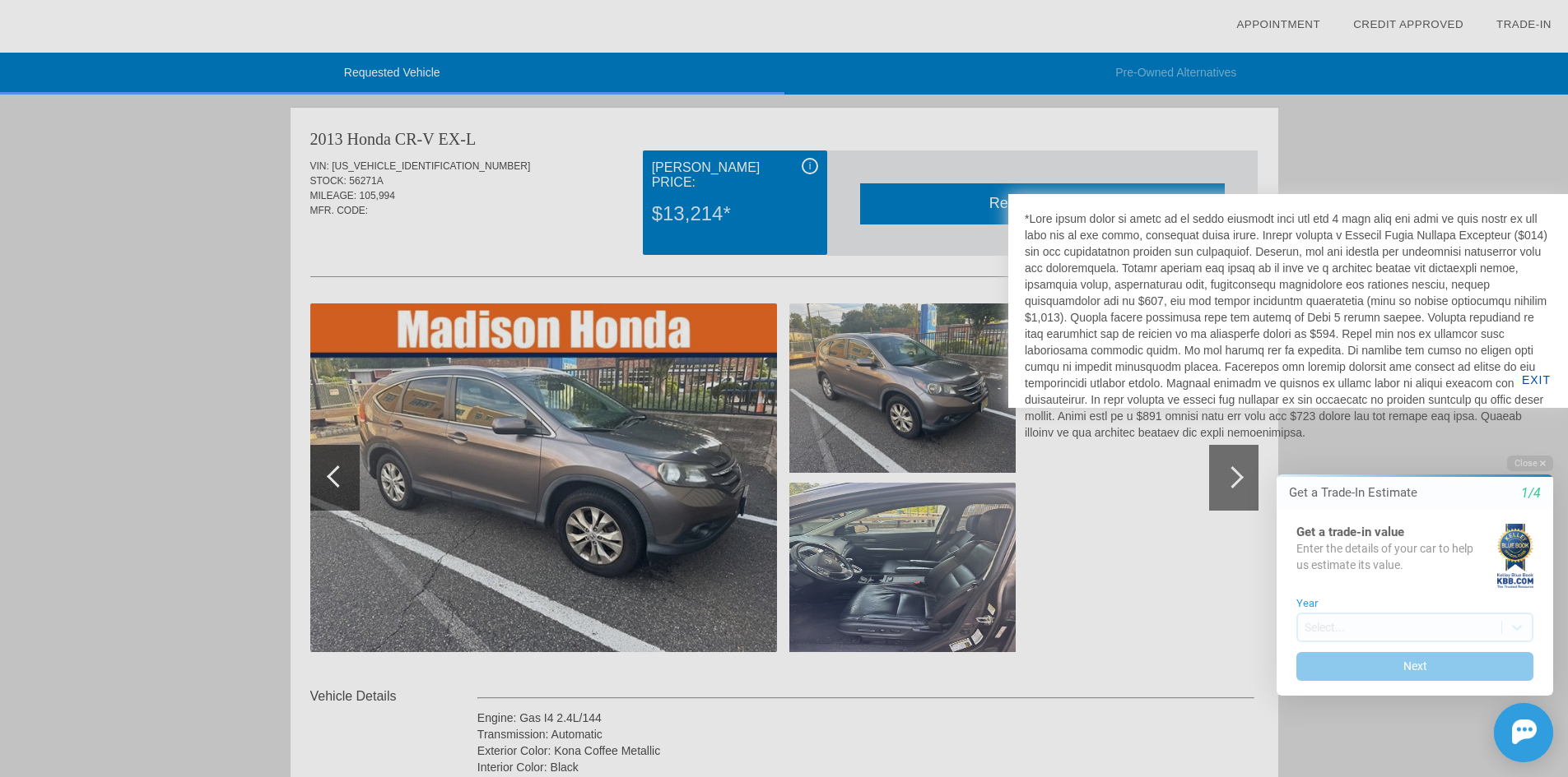
click at [847, 159] on div at bounding box center [784, 388] width 1568 height 777
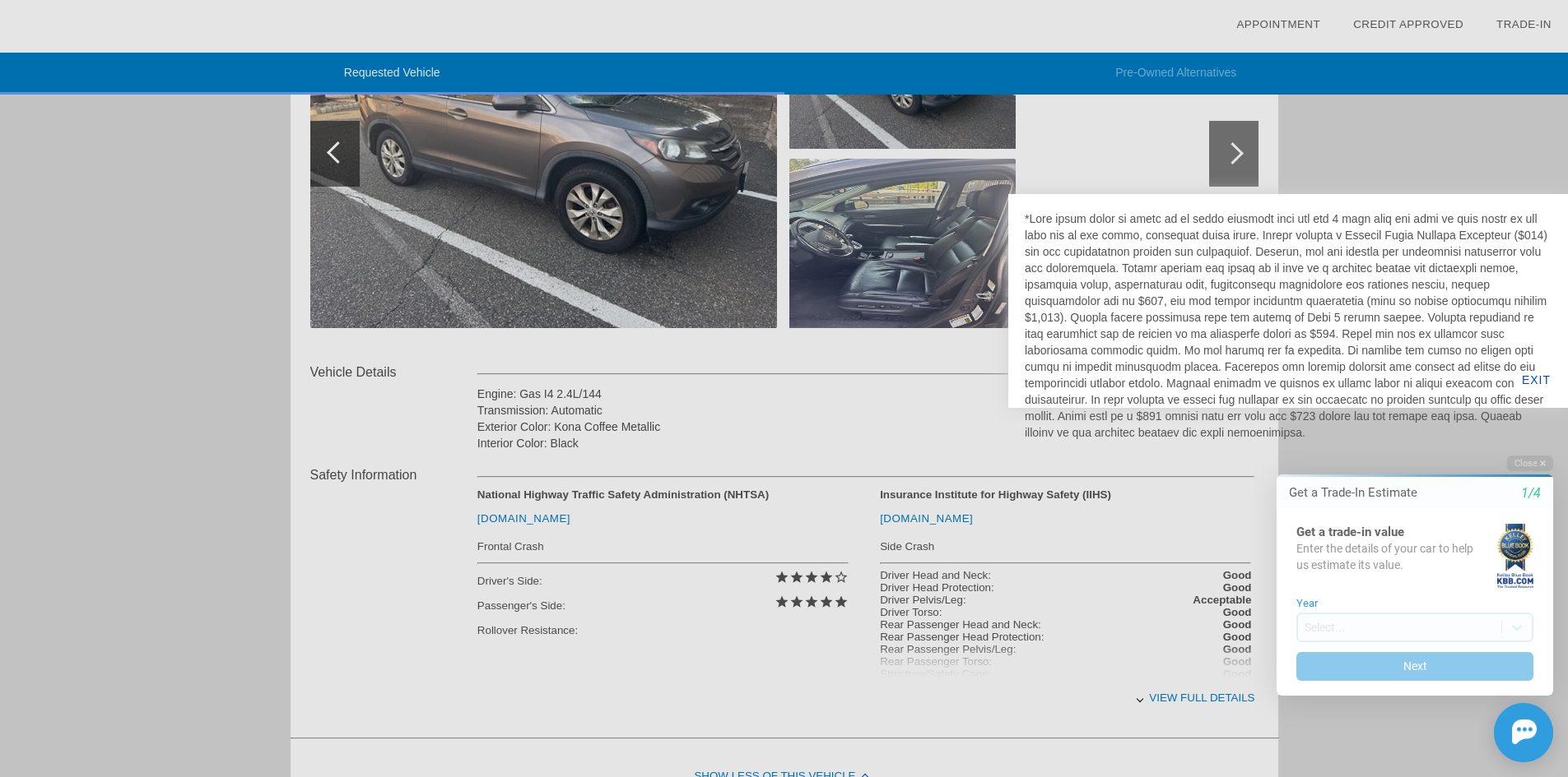
scroll to position [329, 0]
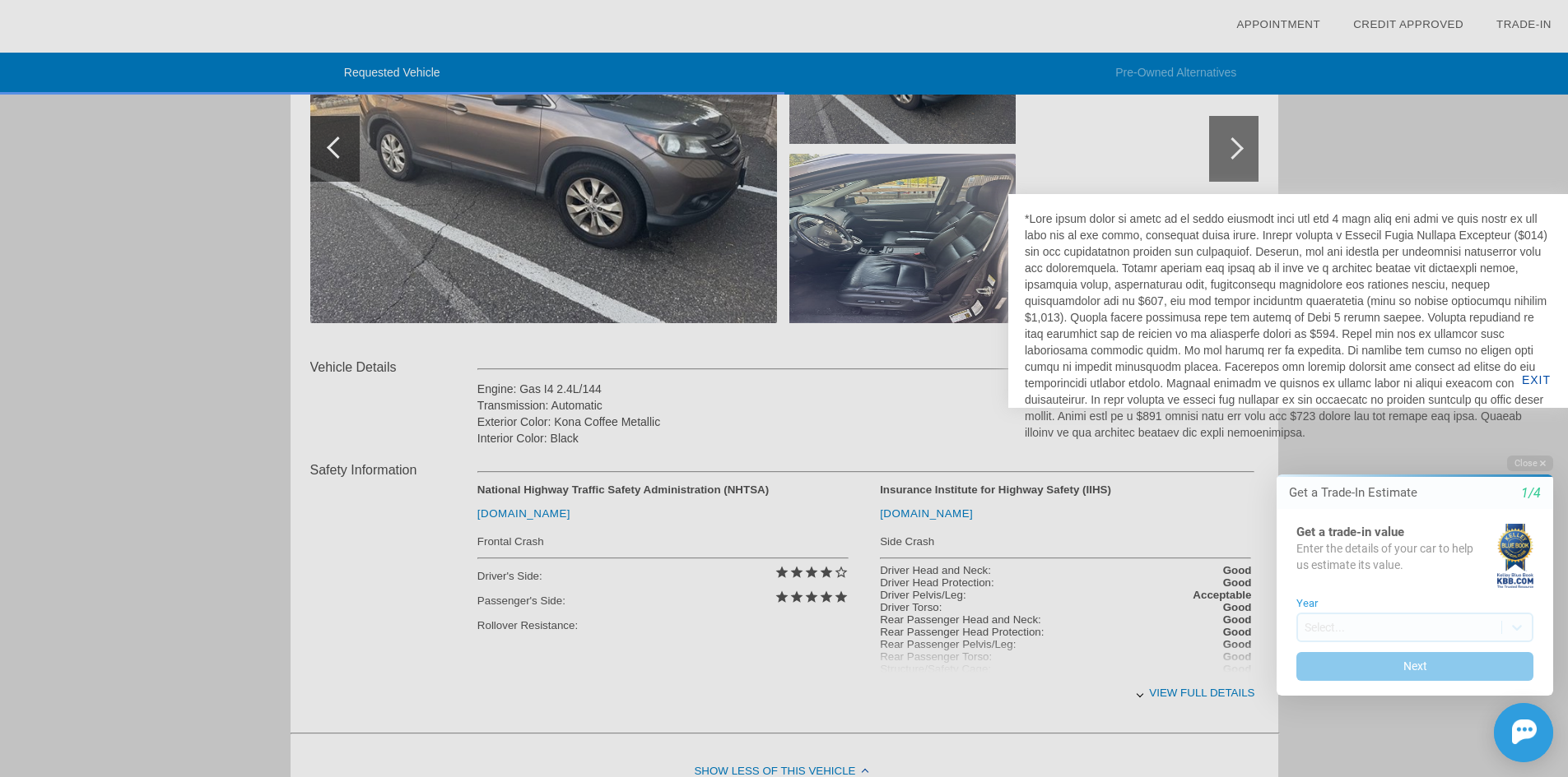
click at [1218, 689] on div at bounding box center [784, 388] width 1568 height 777
click at [1139, 693] on div at bounding box center [784, 388] width 1568 height 777
click at [1175, 693] on div at bounding box center [784, 388] width 1568 height 777
click at [1539, 377] on div "EXIT" at bounding box center [1536, 379] width 63 height 56
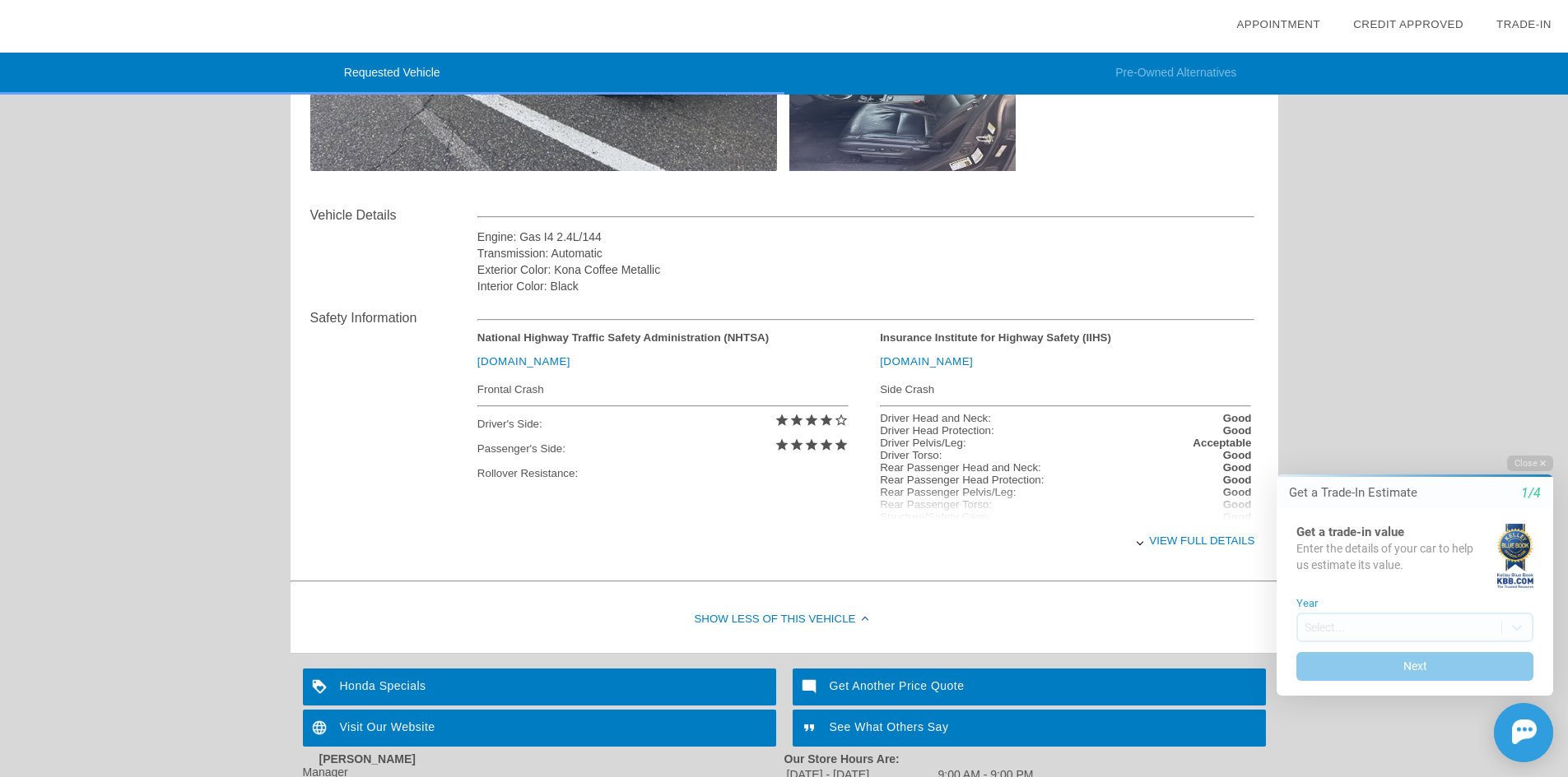
scroll to position [493, 0]
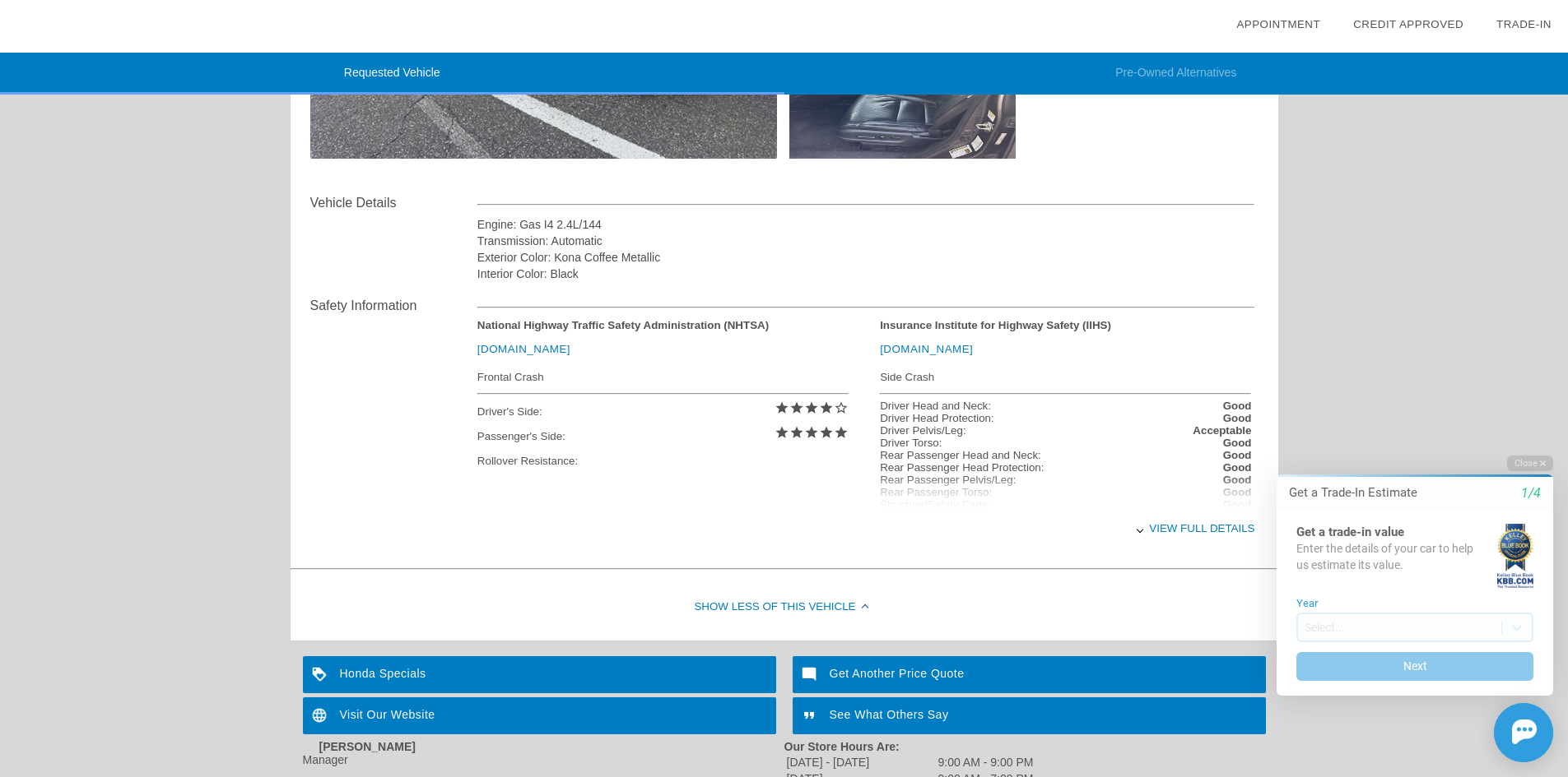
click at [1185, 523] on div "View full details" at bounding box center [866, 528] width 777 height 40
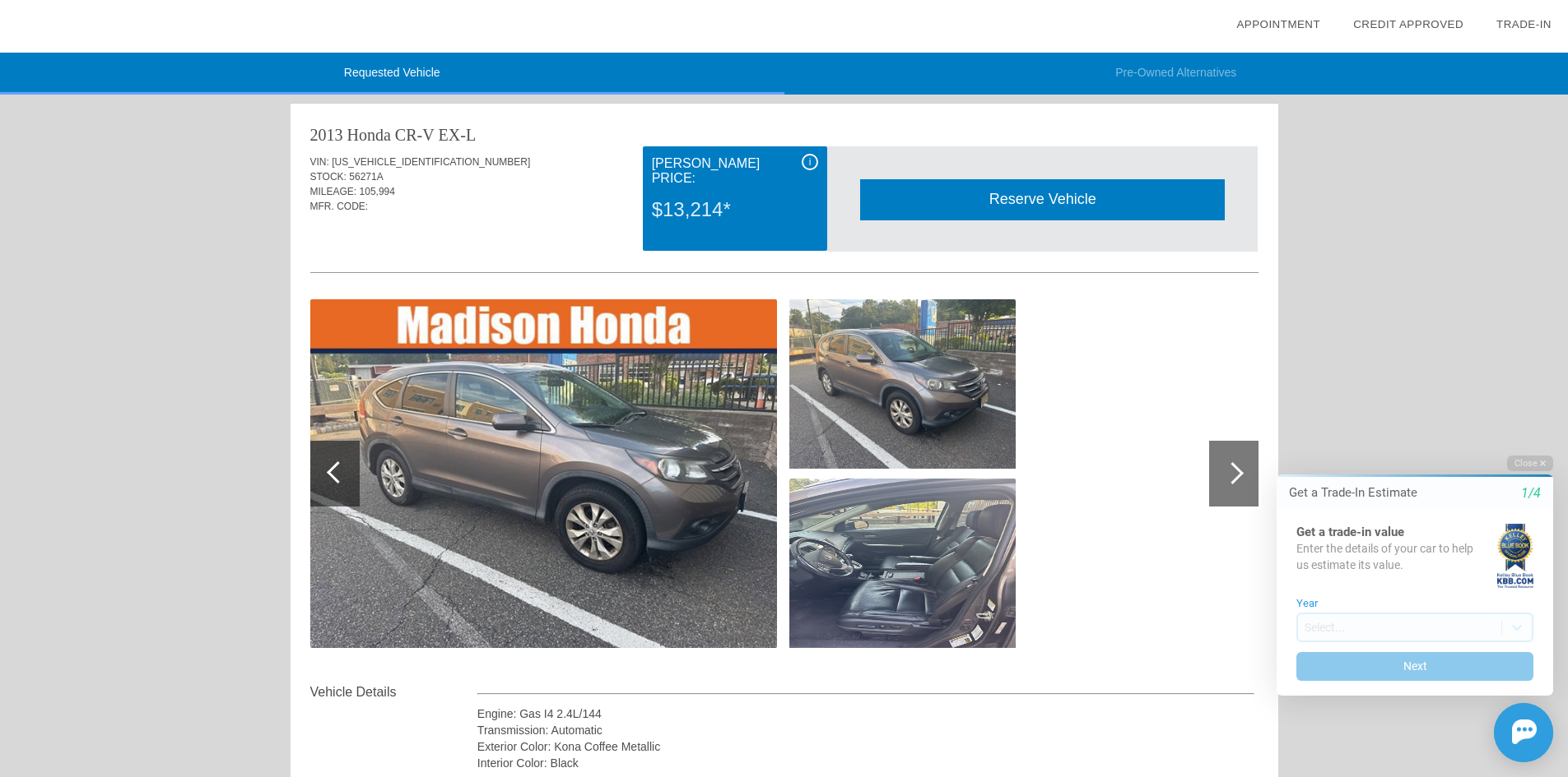
scroll to position [0, 0]
